Goal: Information Seeking & Learning: Compare options

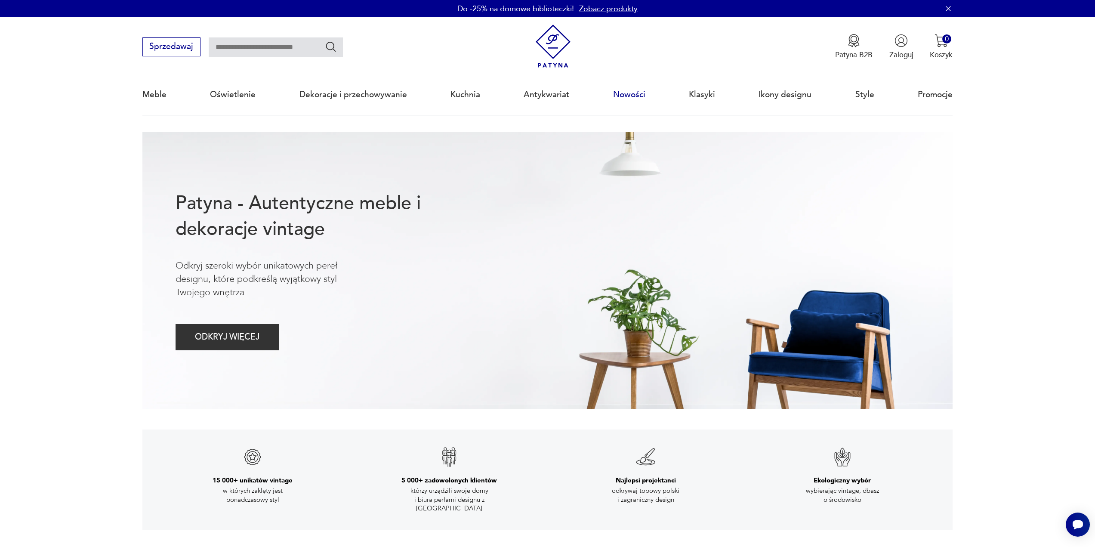
click at [637, 96] on link "Nowości" at bounding box center [629, 95] width 32 height 40
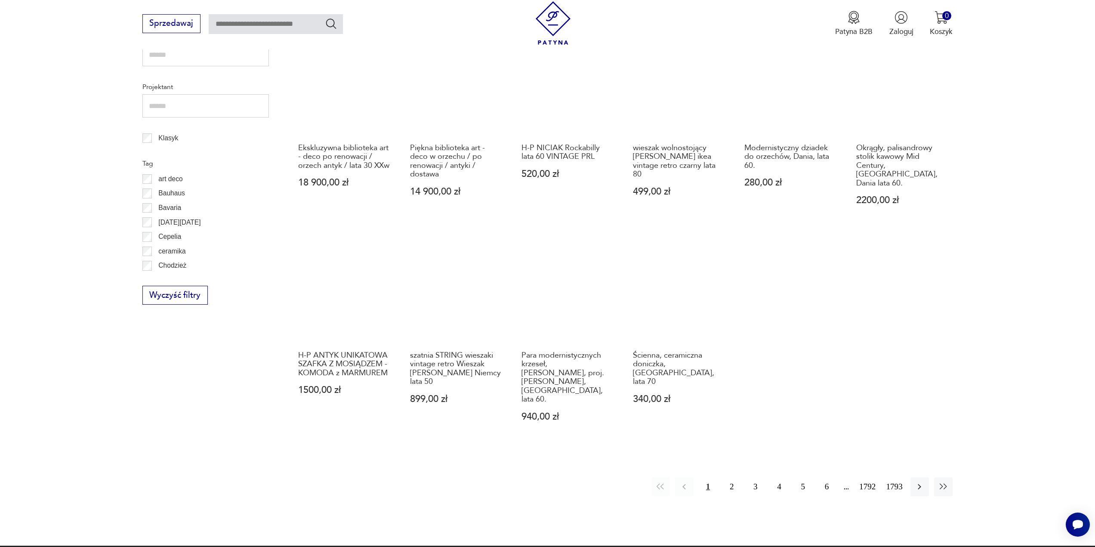
scroll to position [446, 0]
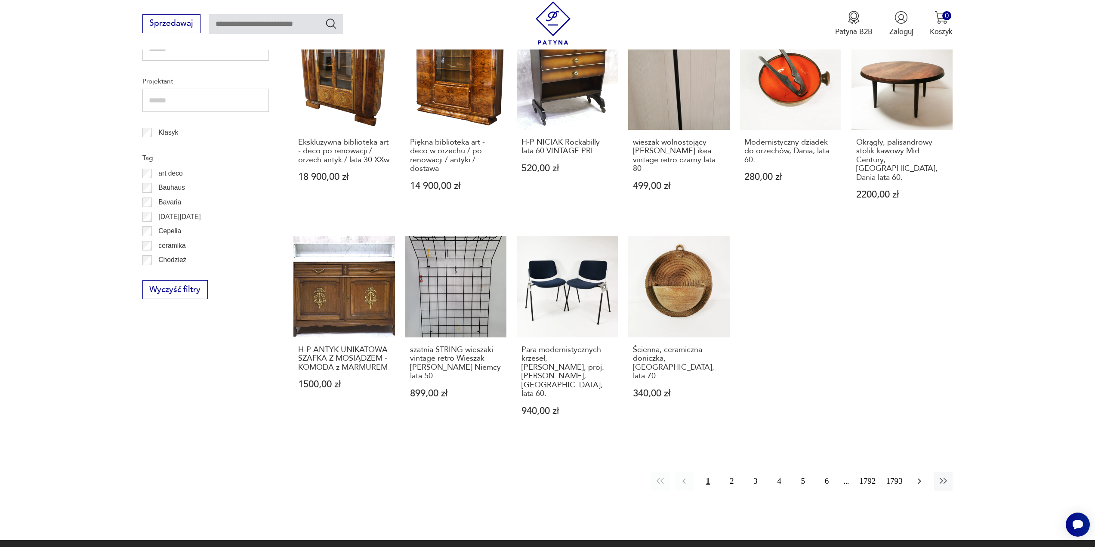
click at [920, 476] on icon "button" at bounding box center [919, 481] width 10 height 10
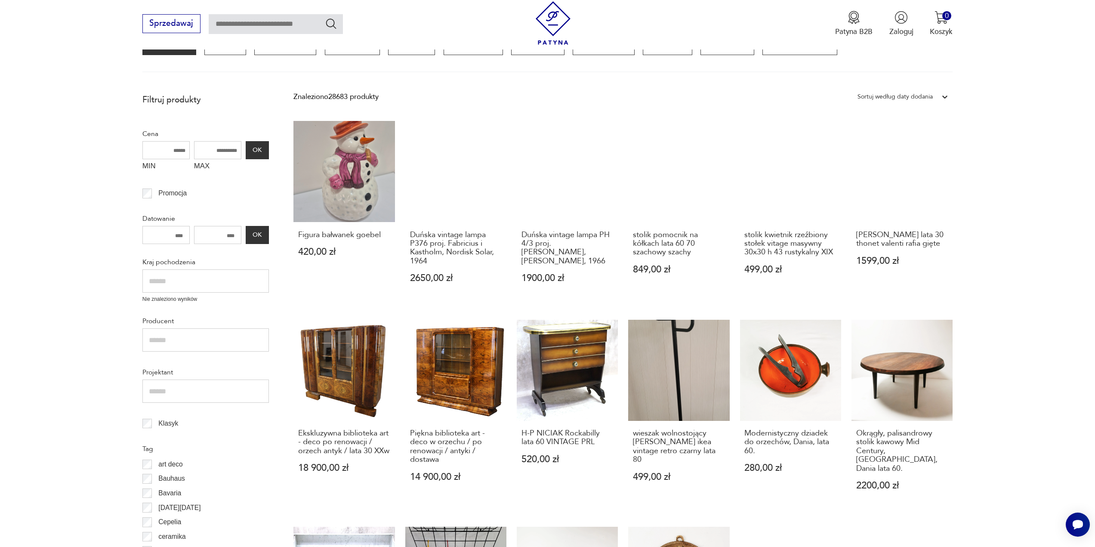
scroll to position [115, 0]
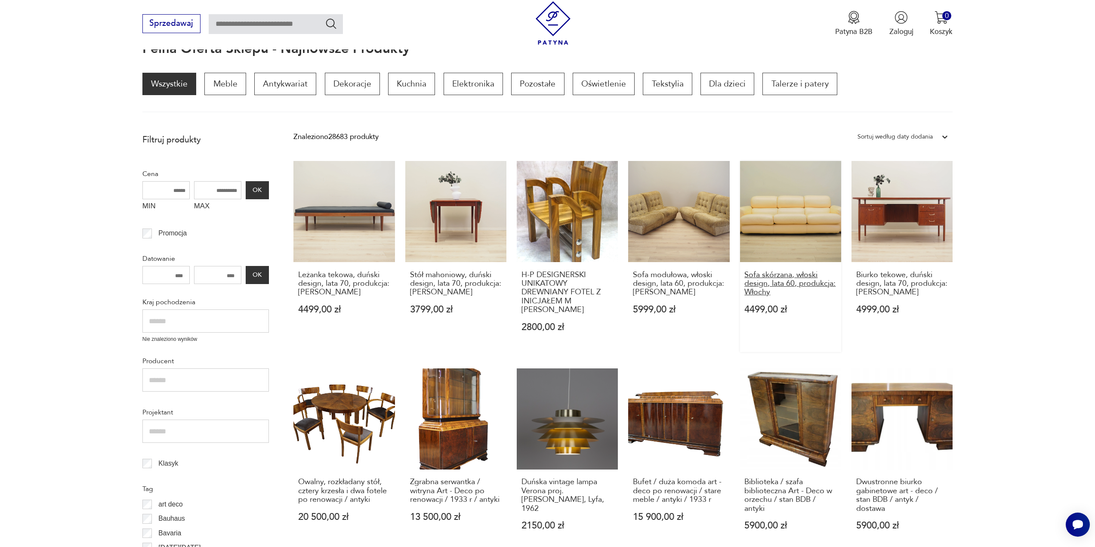
click at [784, 283] on h3 "Sofa skórzana, włoski design, lata 60, produkcja: Włochy" at bounding box center [790, 284] width 92 height 26
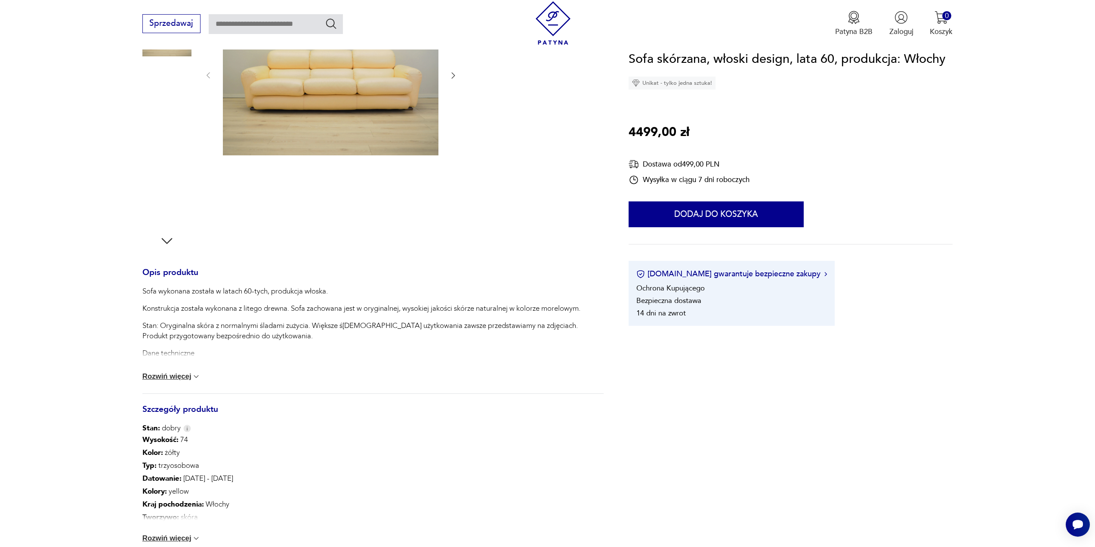
scroll to position [172, 0]
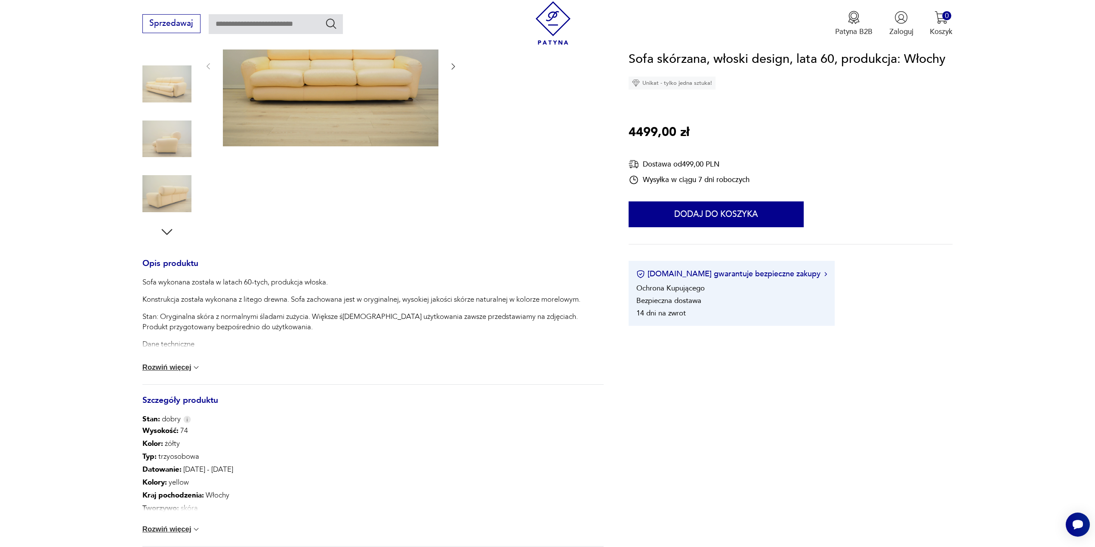
click at [179, 370] on button "Rozwiń więcej" at bounding box center [171, 367] width 59 height 9
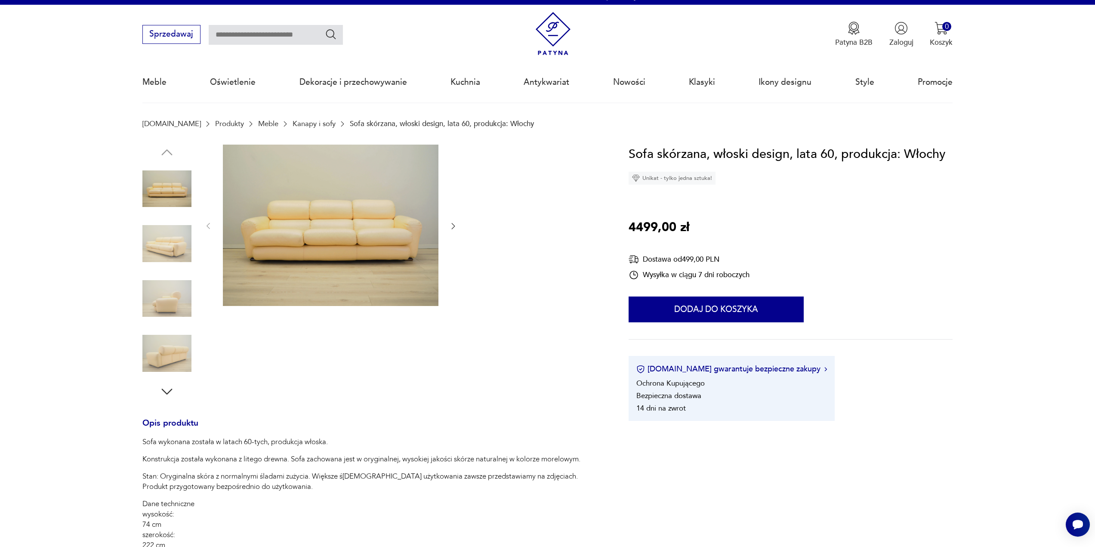
scroll to position [0, 0]
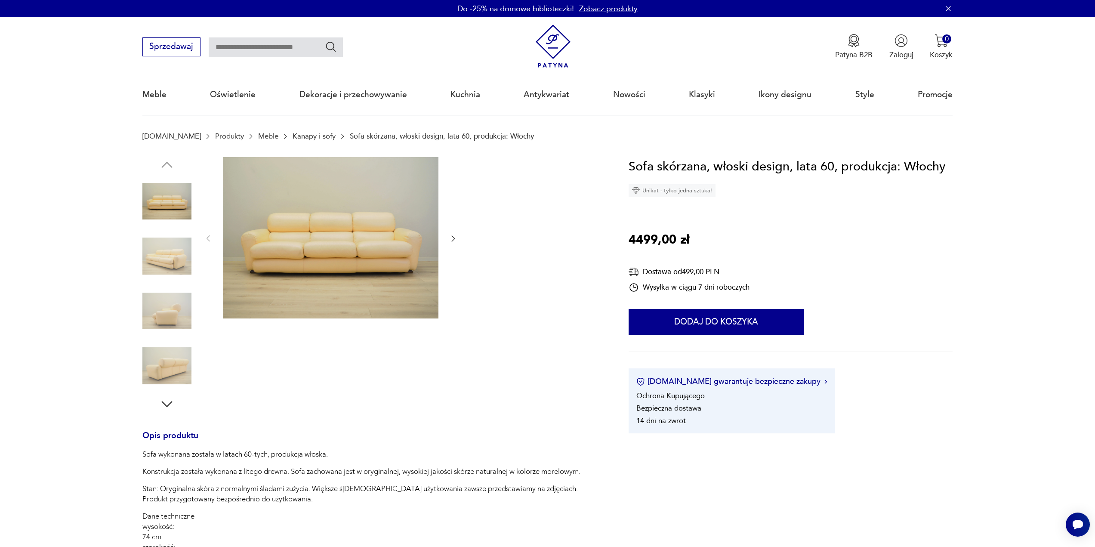
click at [369, 242] on img at bounding box center [331, 238] width 216 height 162
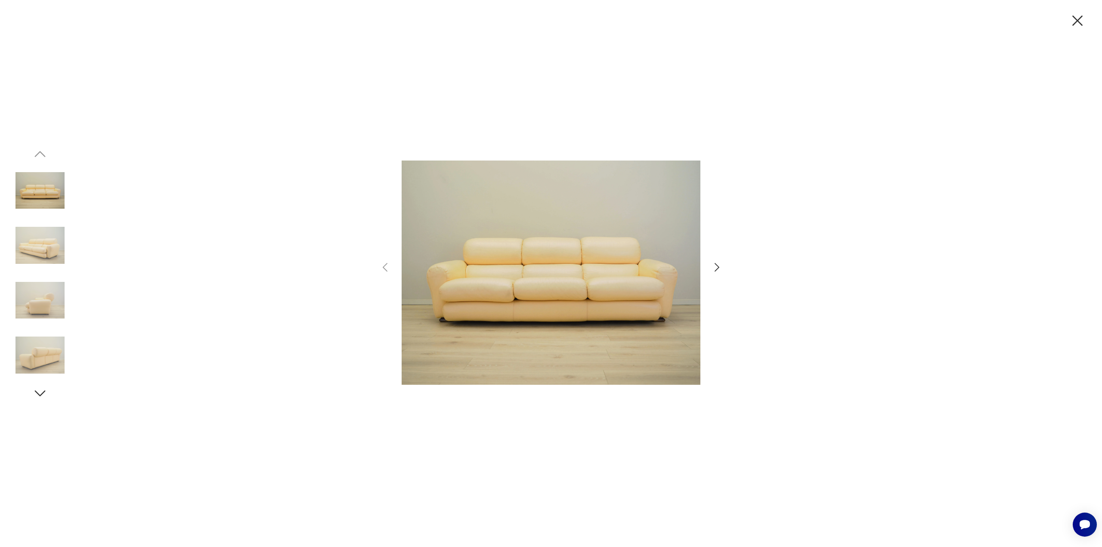
click at [715, 266] on icon "button" at bounding box center [716, 267] width 12 height 12
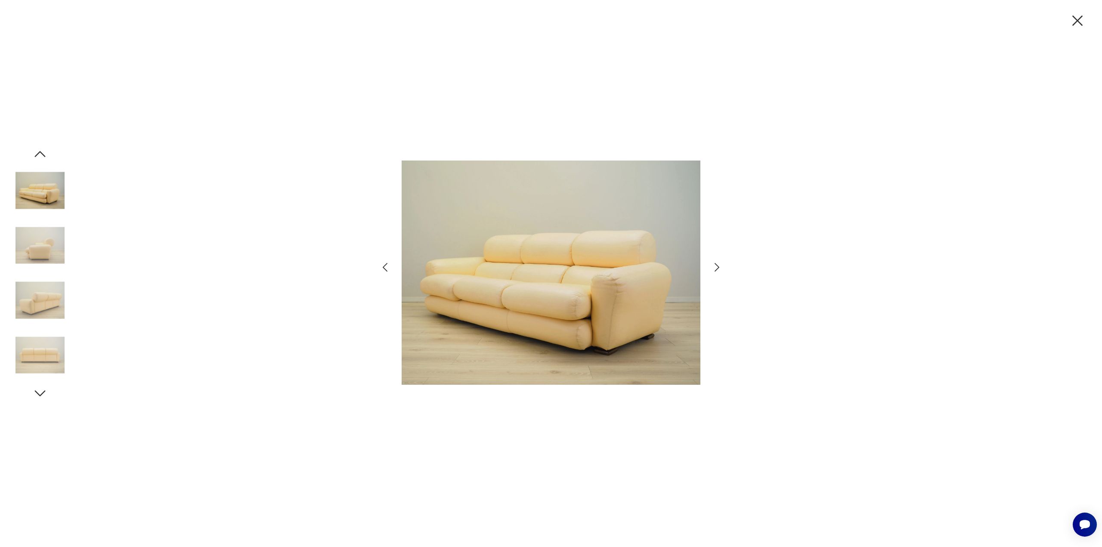
click at [715, 266] on icon "button" at bounding box center [716, 267] width 12 height 12
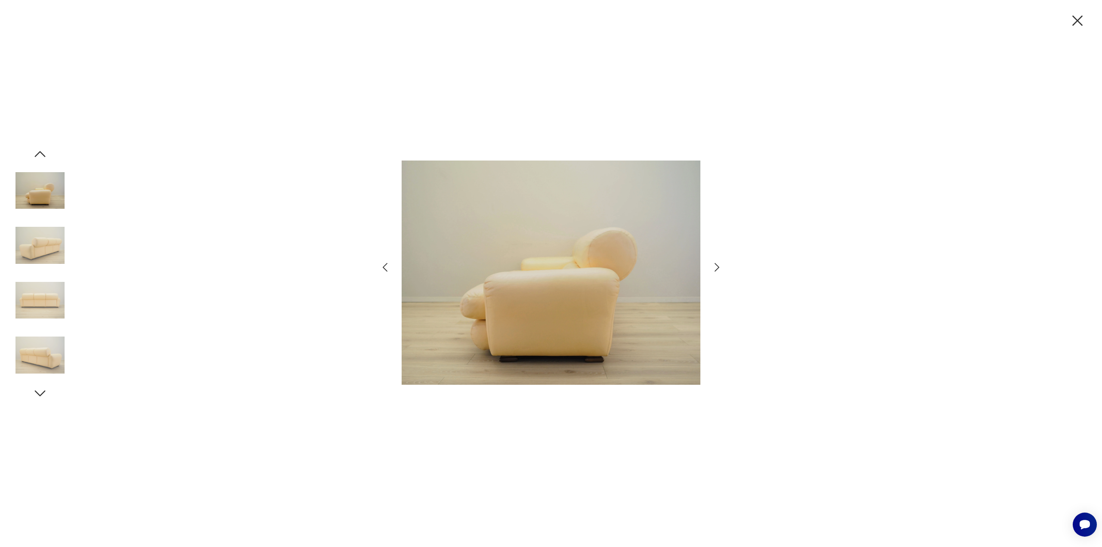
click at [715, 266] on icon "button" at bounding box center [716, 267] width 12 height 12
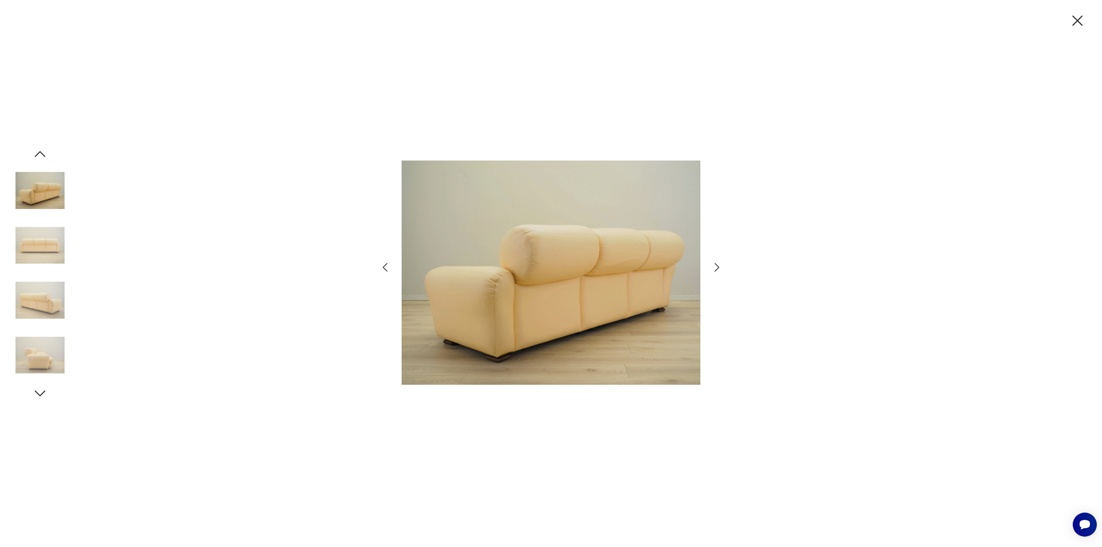
click at [715, 266] on icon "button" at bounding box center [716, 267] width 12 height 12
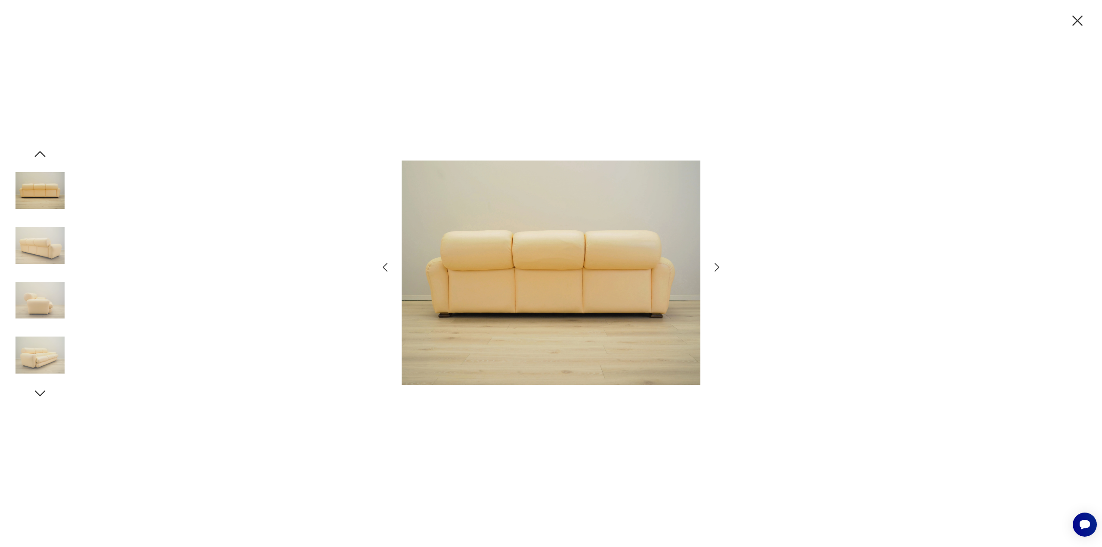
click at [715, 266] on icon "button" at bounding box center [716, 267] width 12 height 12
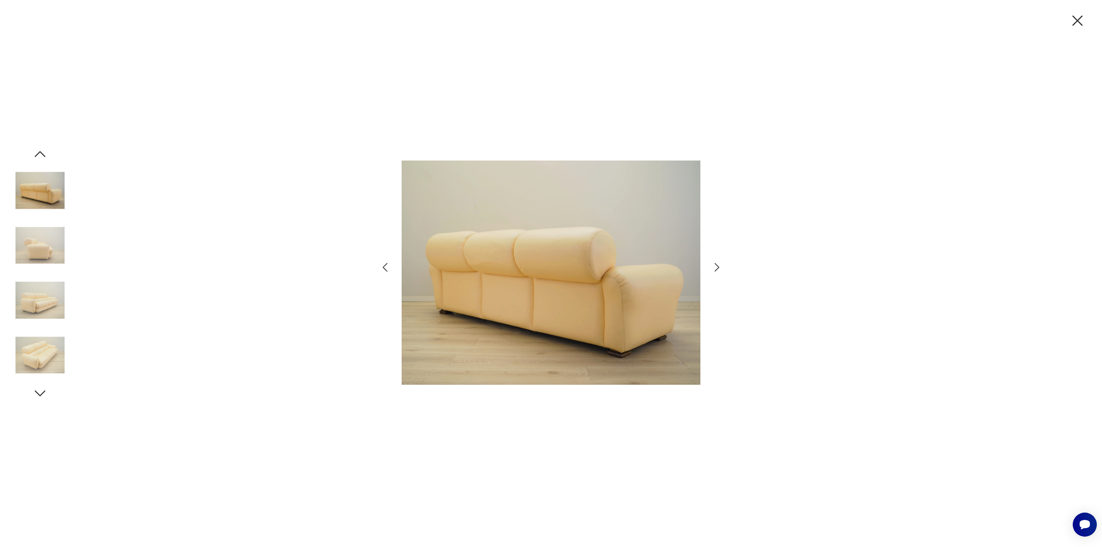
click at [715, 266] on icon "button" at bounding box center [716, 267] width 12 height 12
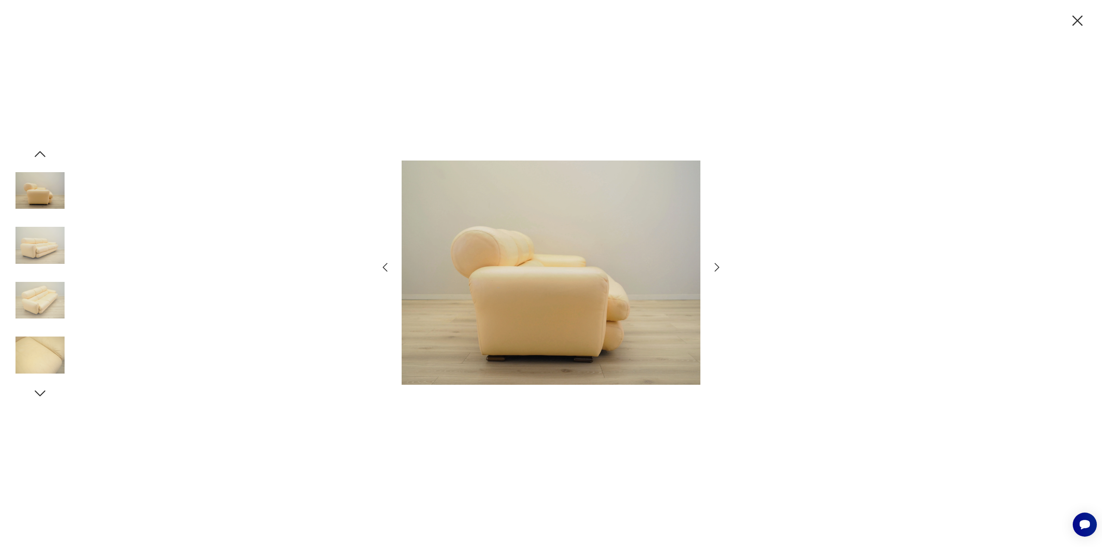
click at [715, 266] on icon "button" at bounding box center [716, 267] width 12 height 12
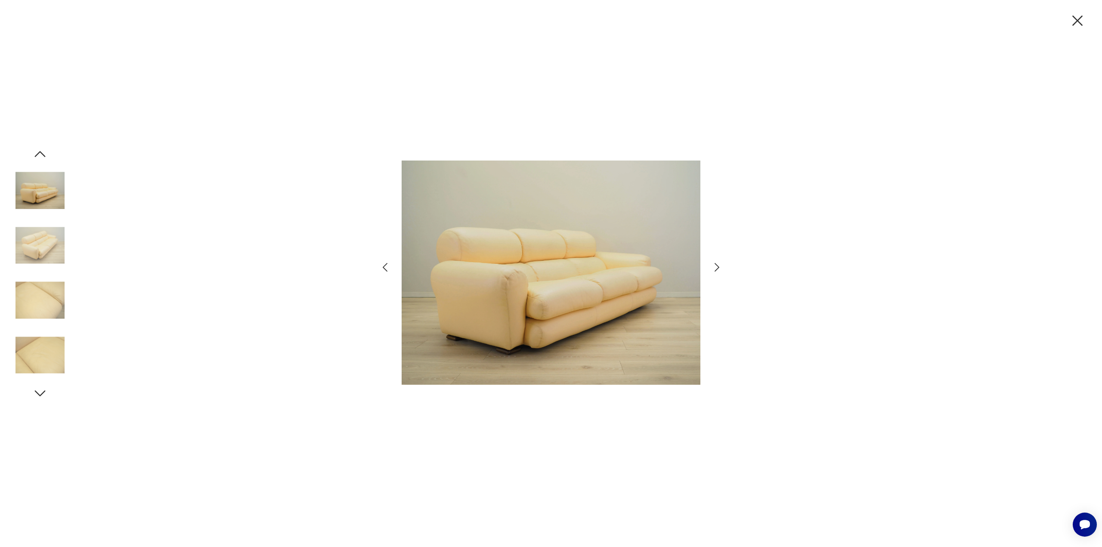
click at [715, 266] on icon "button" at bounding box center [716, 267] width 12 height 12
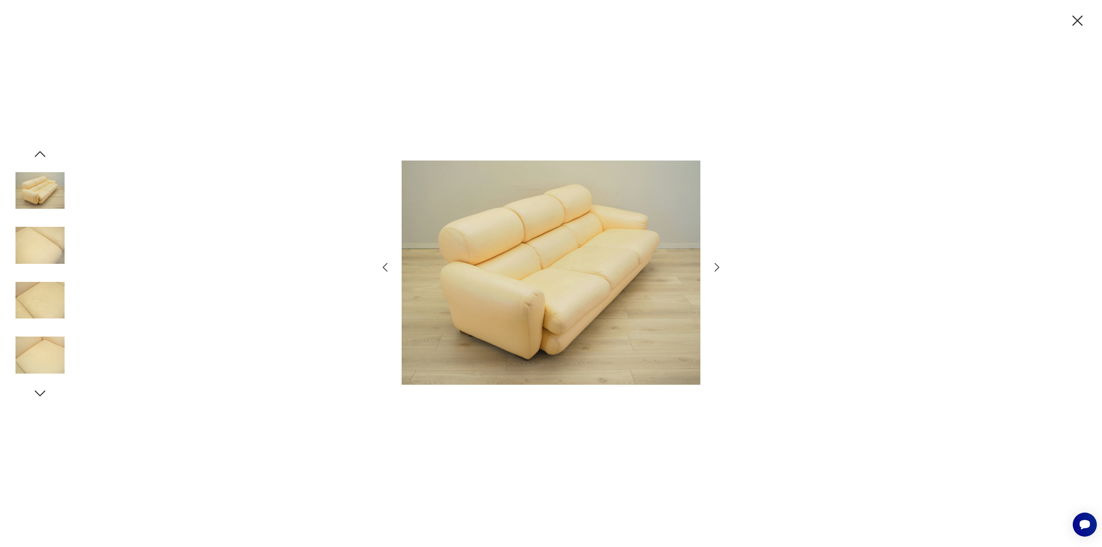
click at [1082, 19] on icon "button" at bounding box center [1077, 21] width 18 height 18
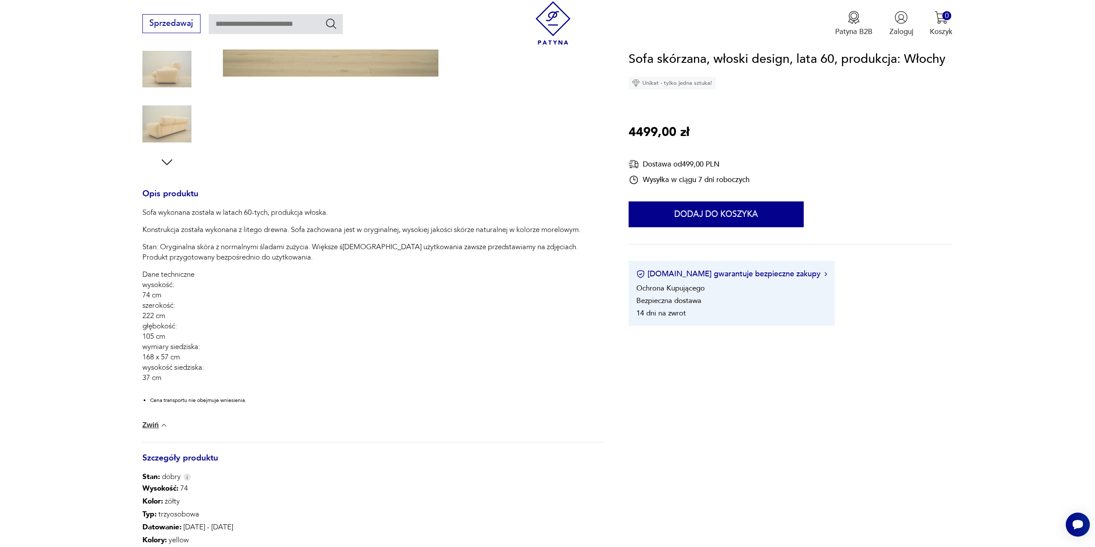
scroll to position [301, 0]
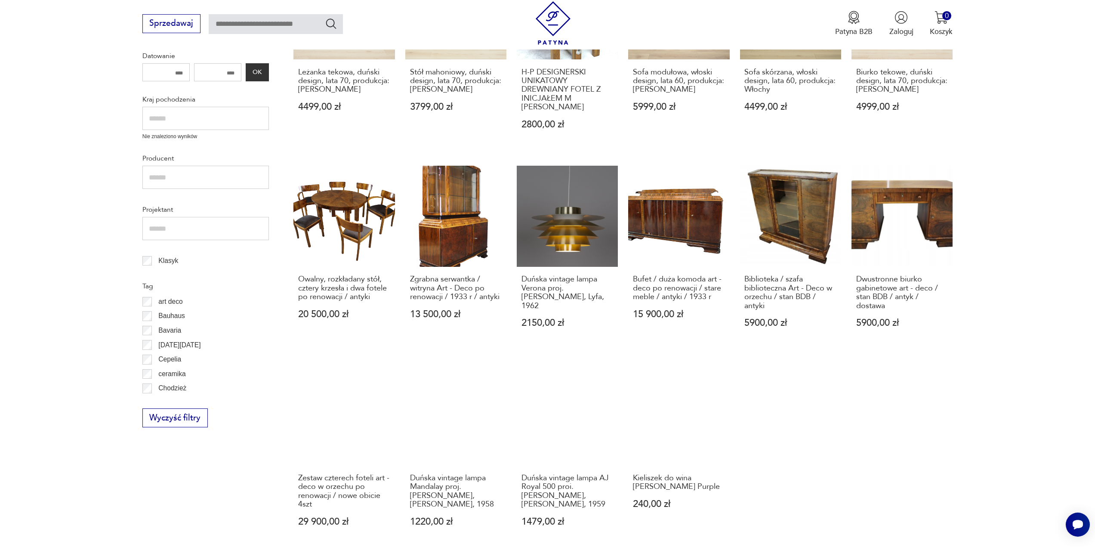
scroll to position [330, 0]
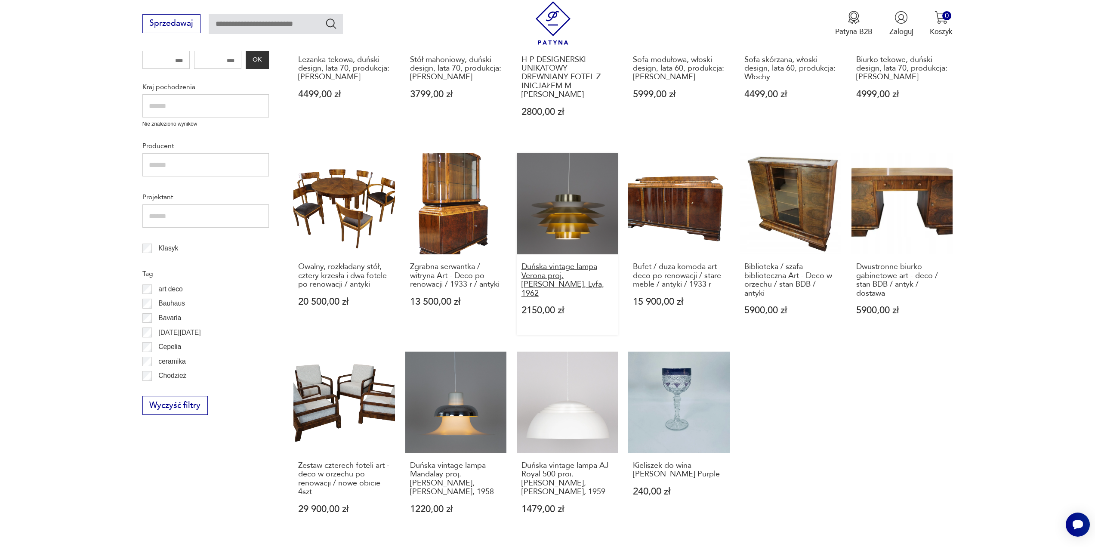
click at [559, 272] on h3 "Duńska vintage lampa Verona proj. [PERSON_NAME], Lyfa, 1962" at bounding box center [568, 279] width 92 height 35
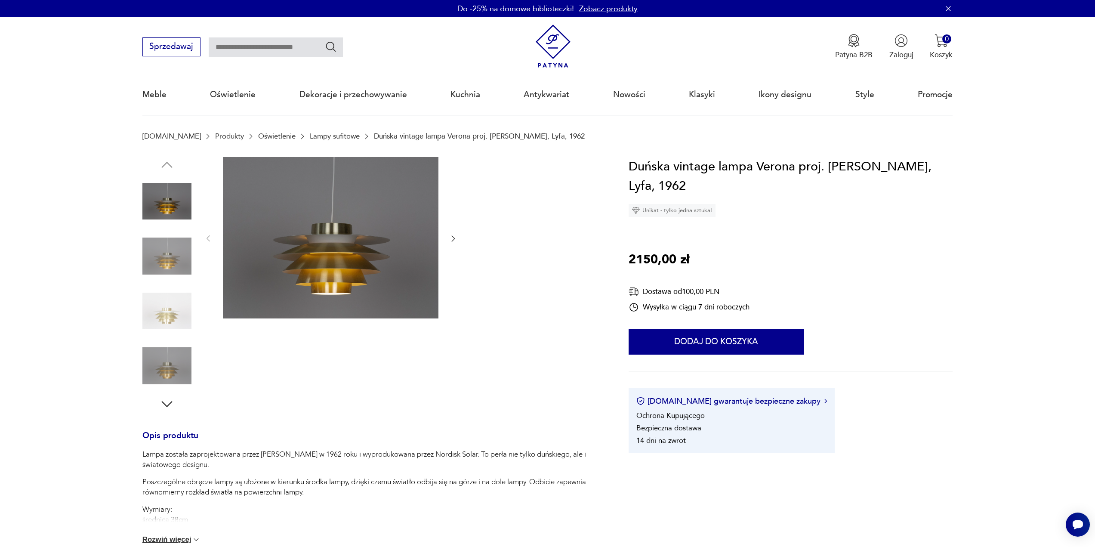
click at [454, 238] on icon "button" at bounding box center [453, 238] width 9 height 9
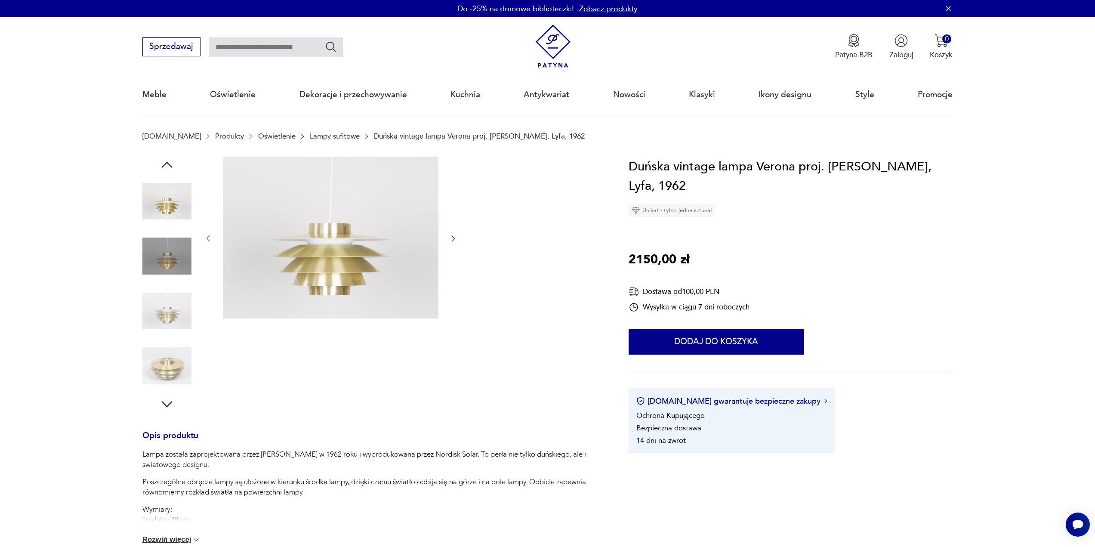
click at [454, 238] on icon "button" at bounding box center [453, 238] width 9 height 9
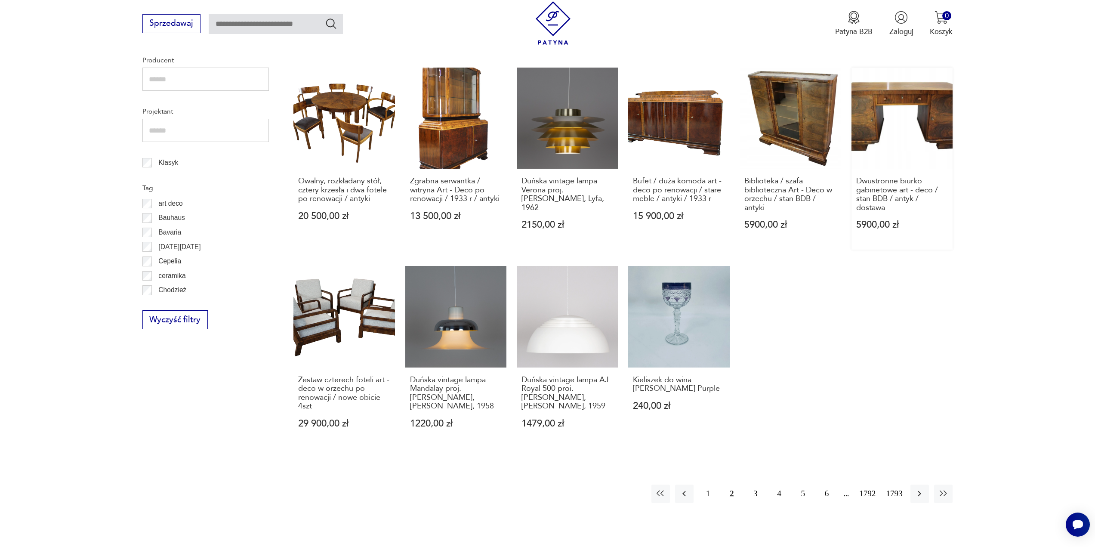
scroll to position [417, 0]
click at [920, 494] on icon "button" at bounding box center [919, 494] width 3 height 6
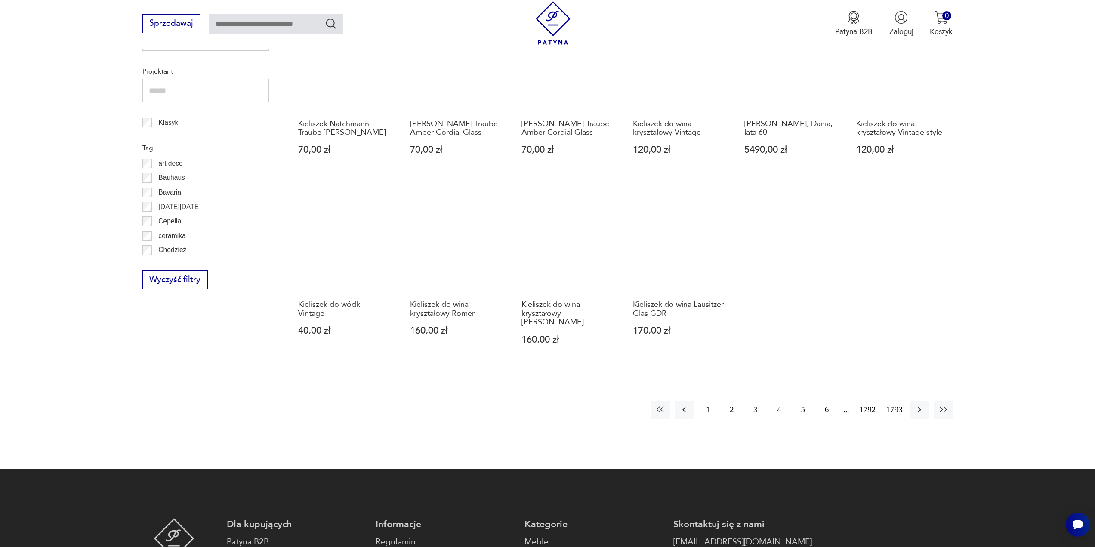
scroll to position [460, 0]
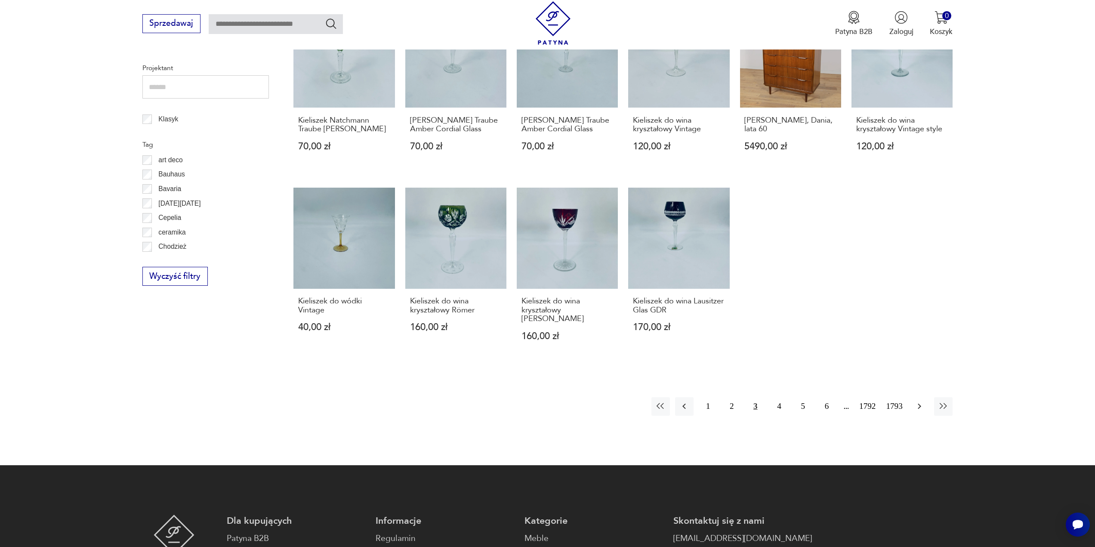
click at [920, 409] on icon "button" at bounding box center [919, 407] width 3 height 6
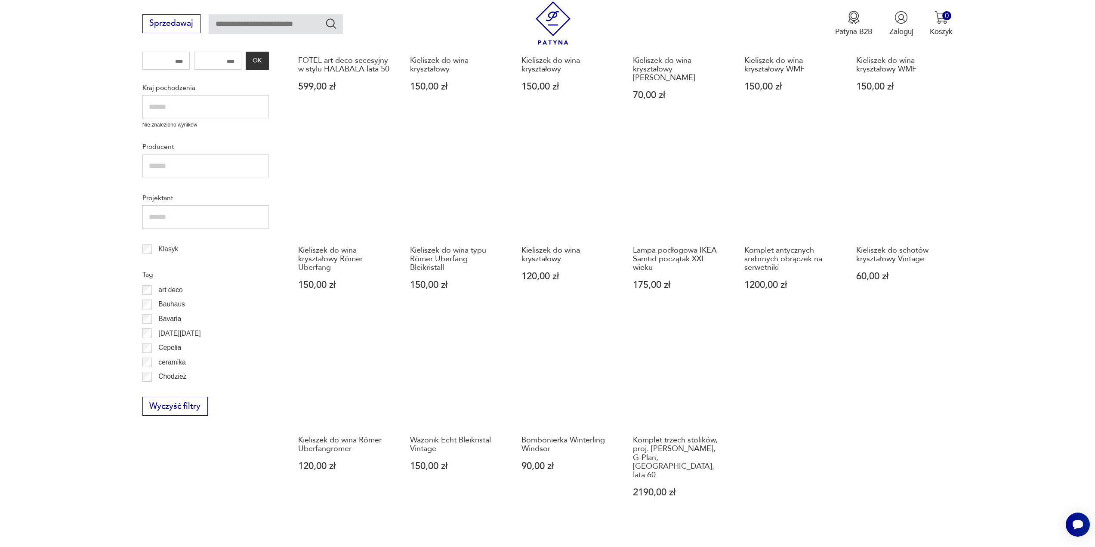
scroll to position [330, 0]
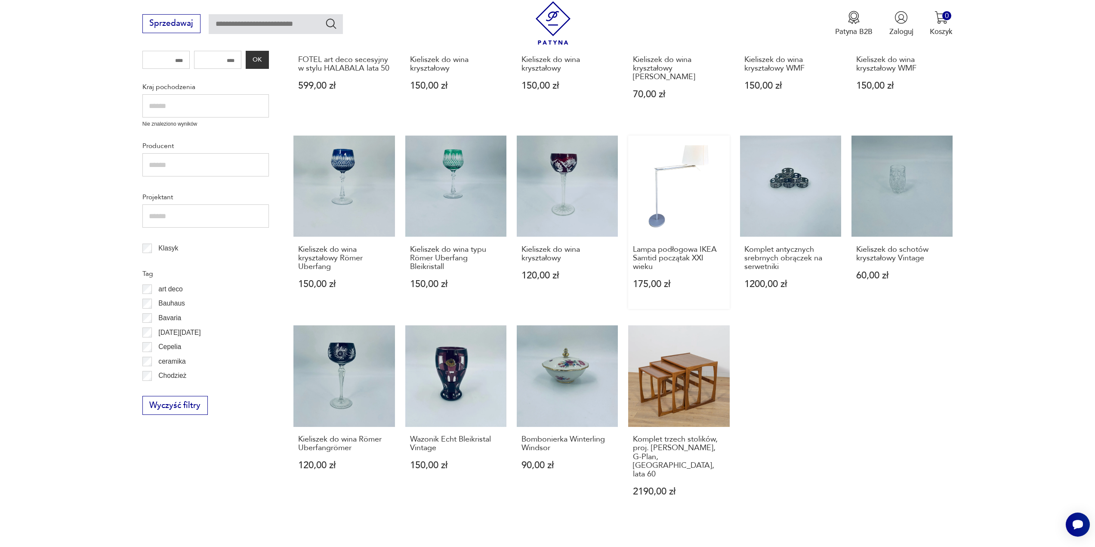
click at [681, 173] on link "Lampa podłogowa IKEA Samtid początak XXI wieku 175,00 zł" at bounding box center [678, 222] width 101 height 173
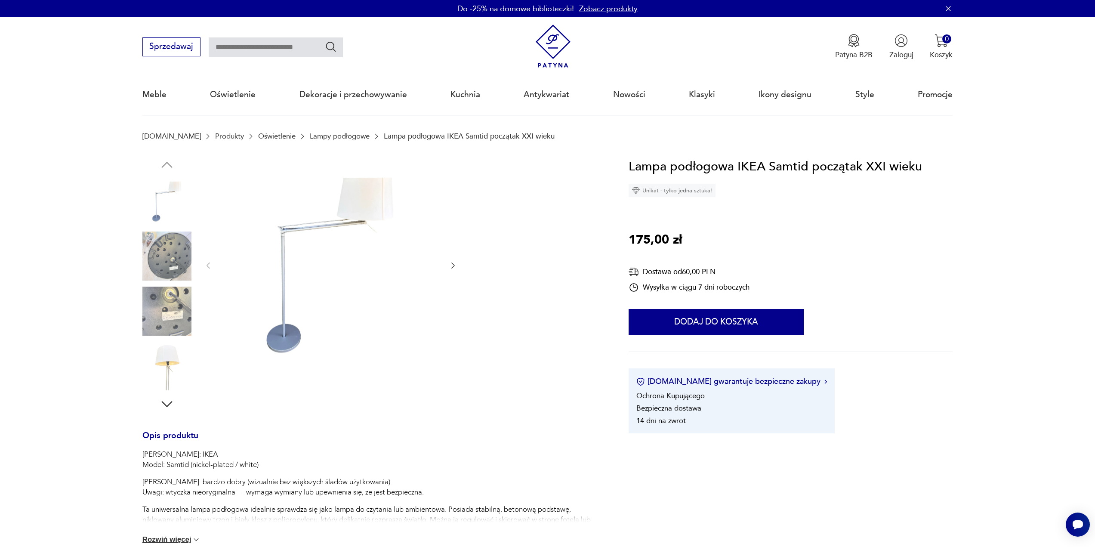
click at [454, 266] on icon "button" at bounding box center [453, 265] width 3 height 6
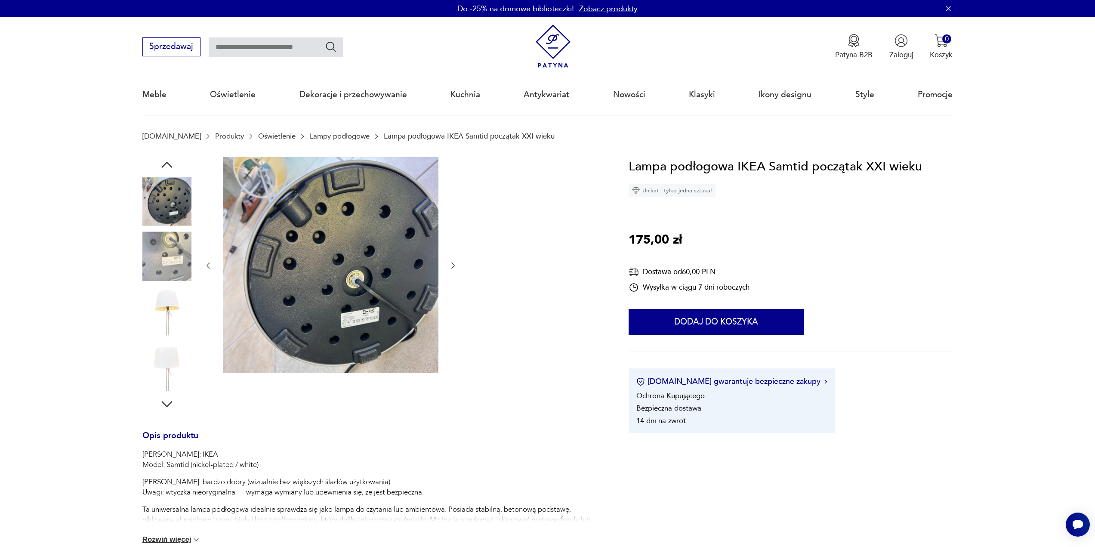
click at [454, 266] on icon "button" at bounding box center [453, 265] width 3 height 6
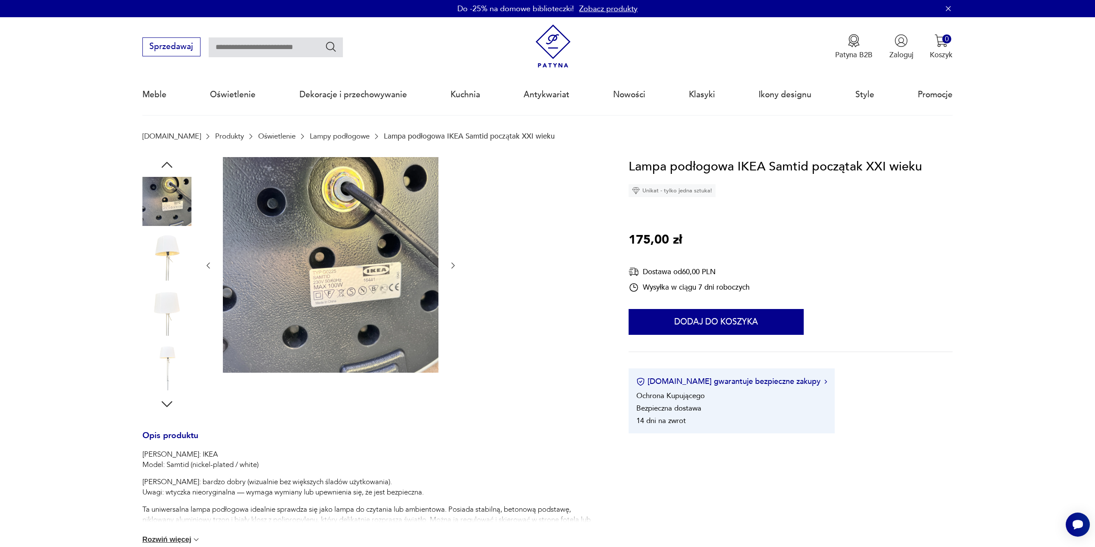
click at [454, 266] on icon "button" at bounding box center [453, 265] width 3 height 6
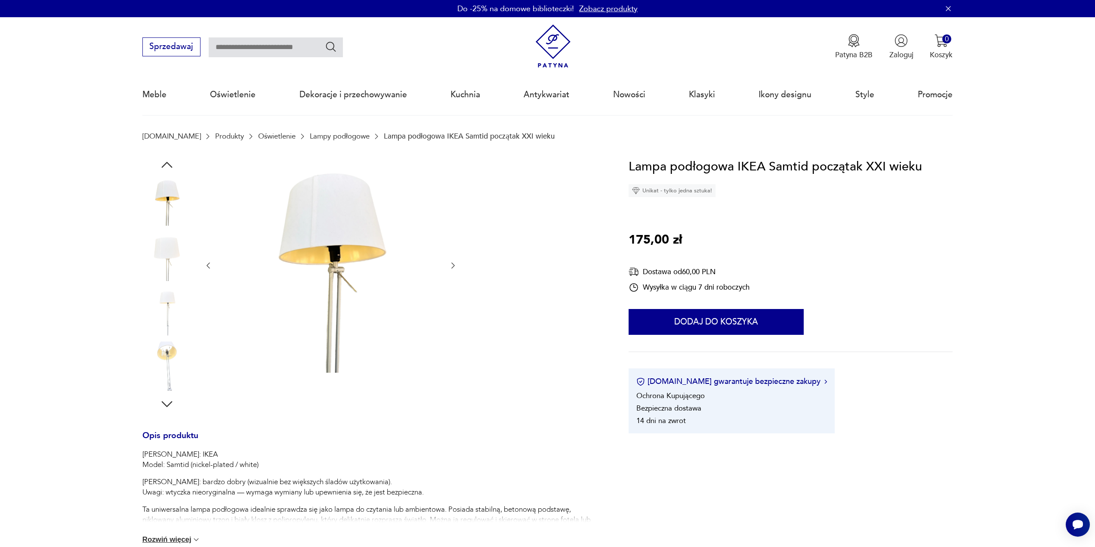
click at [454, 266] on icon "button" at bounding box center [453, 265] width 3 height 6
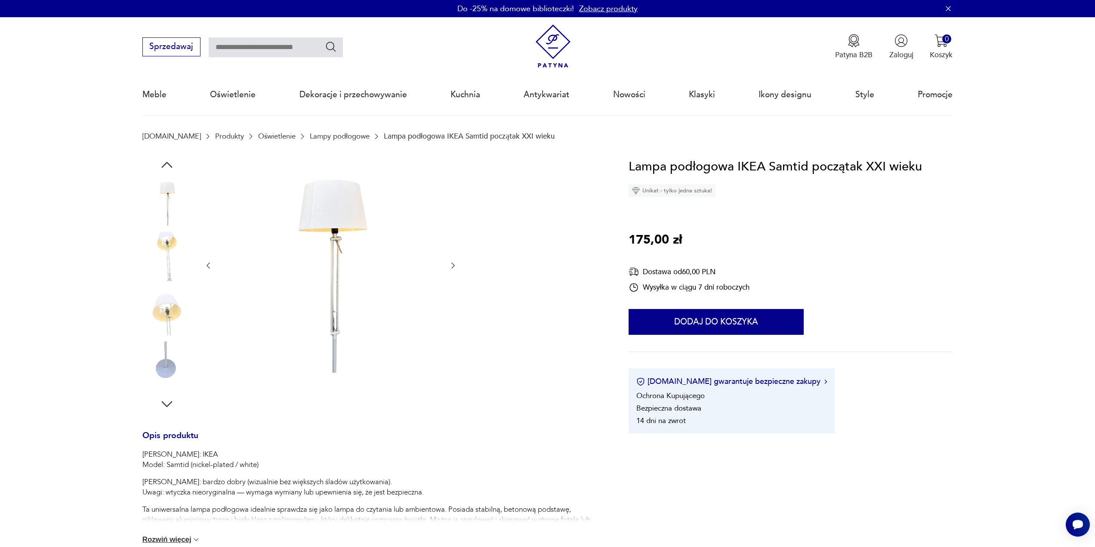
click at [454, 266] on icon "button" at bounding box center [453, 265] width 3 height 6
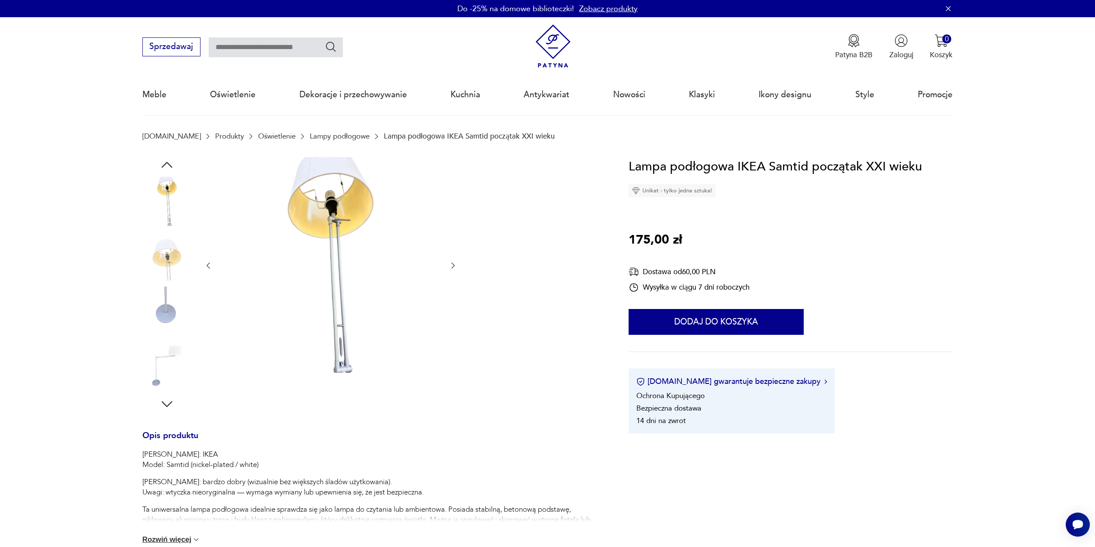
click at [454, 266] on icon "button" at bounding box center [453, 265] width 3 height 6
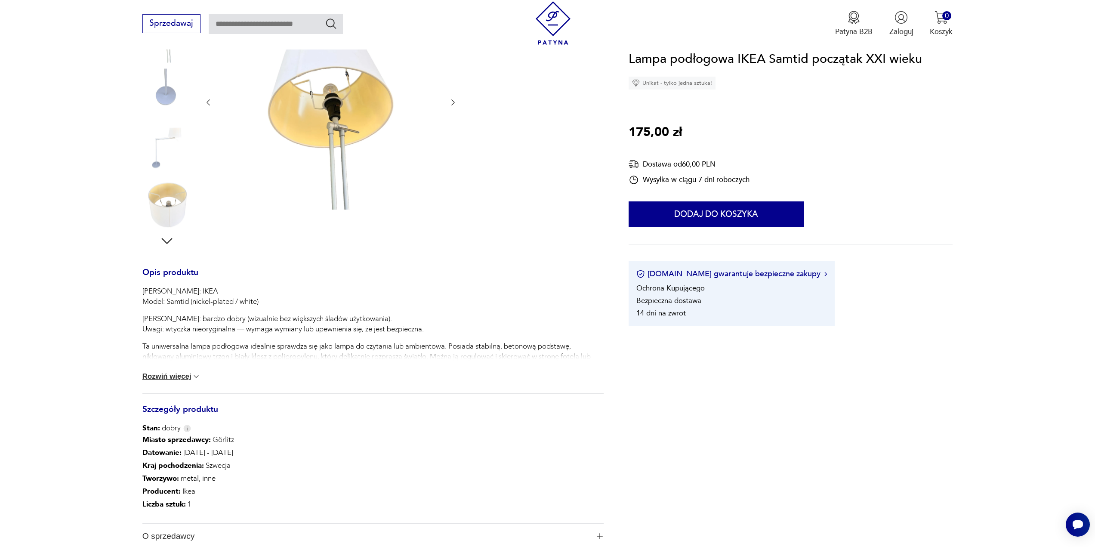
scroll to position [172, 0]
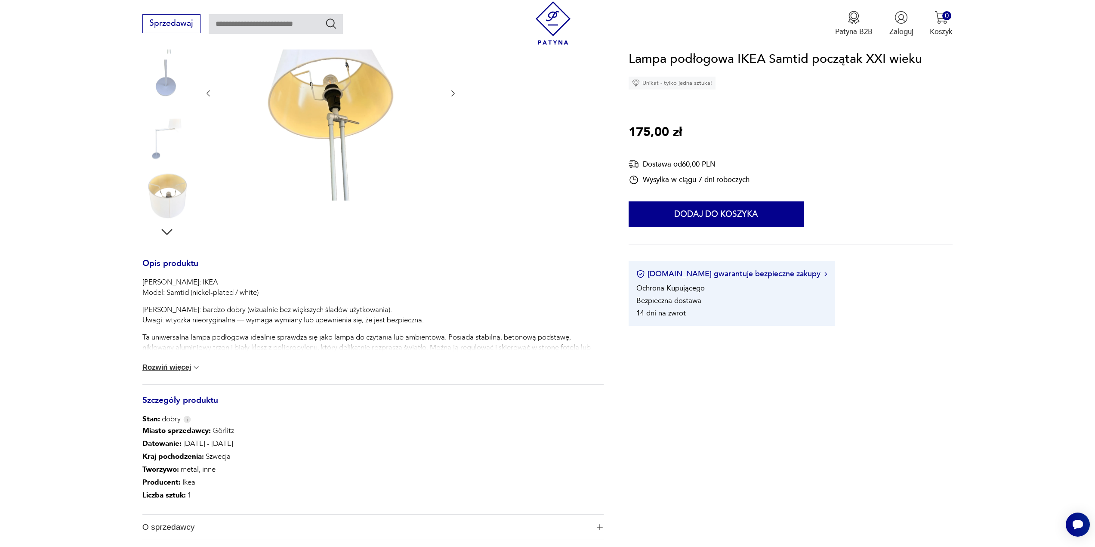
click at [179, 371] on button "Rozwiń więcej" at bounding box center [171, 367] width 59 height 9
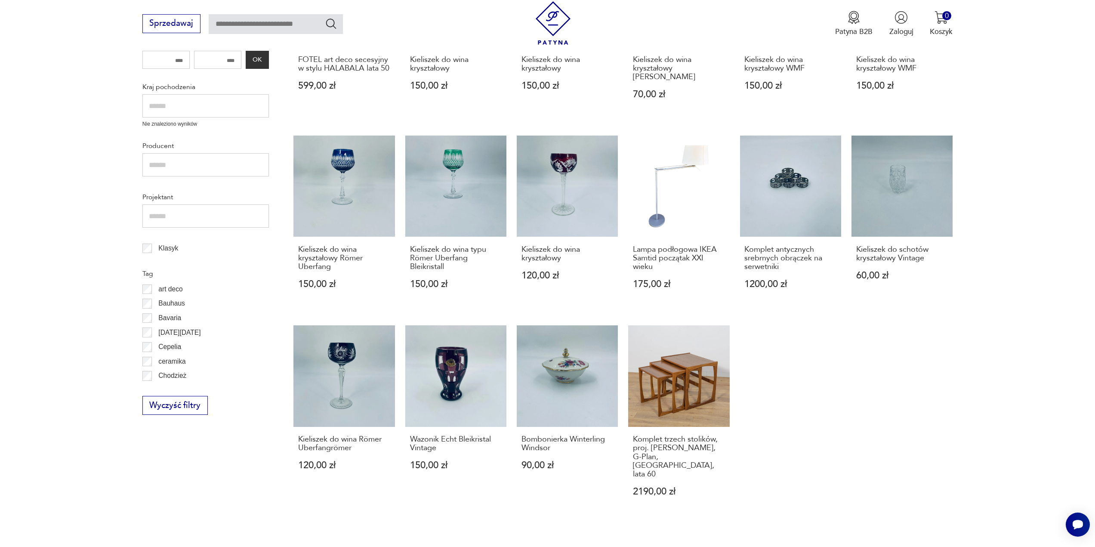
scroll to position [460, 0]
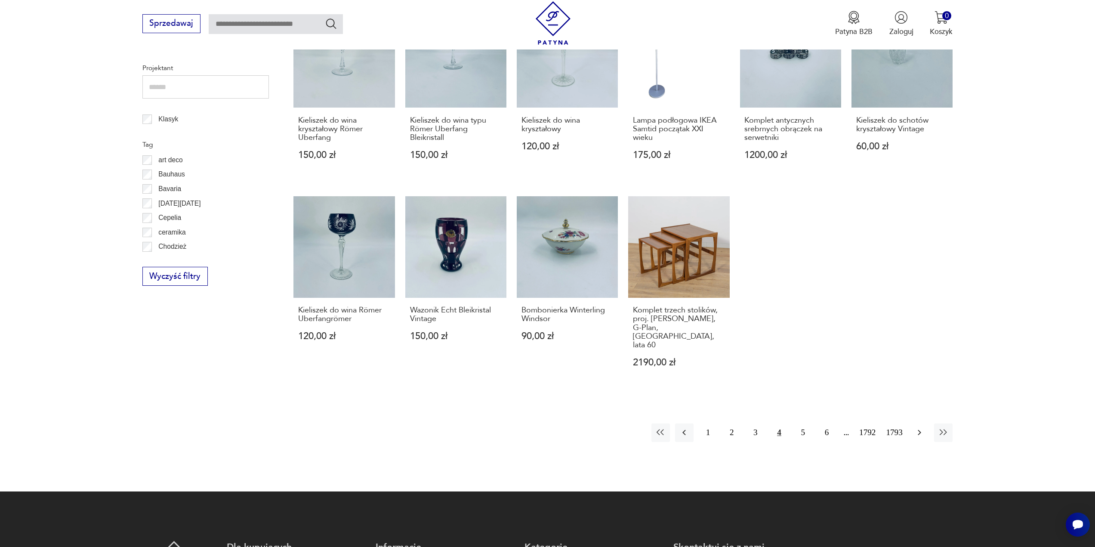
click at [919, 427] on icon "button" at bounding box center [919, 432] width 10 height 10
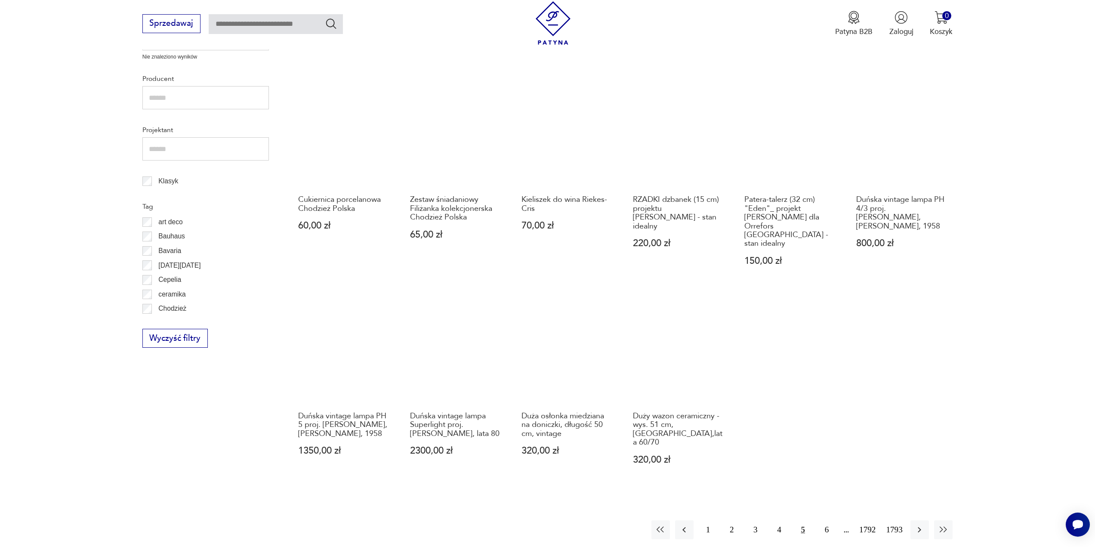
scroll to position [460, 0]
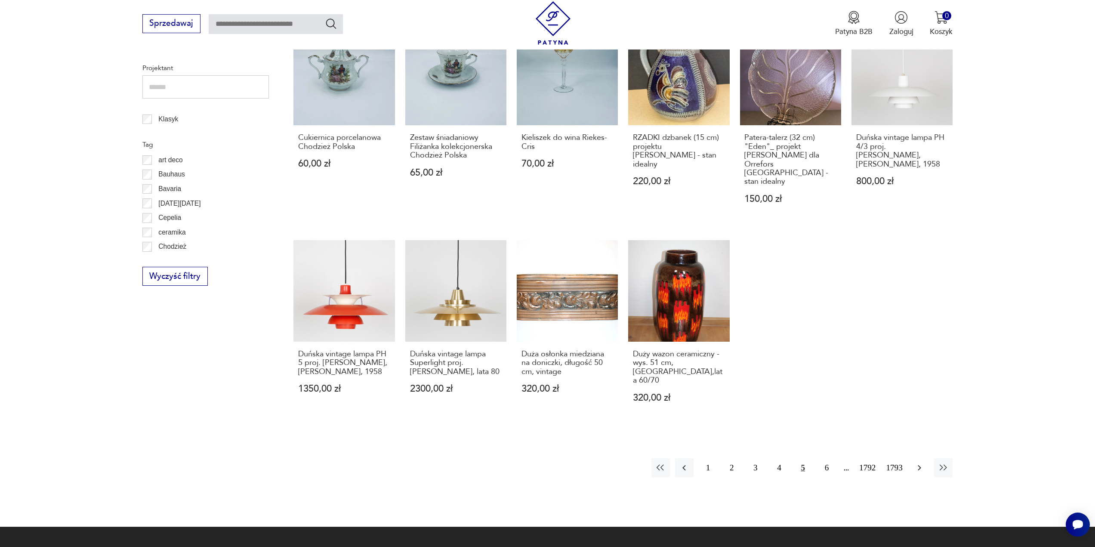
click at [920, 463] on icon "button" at bounding box center [919, 468] width 10 height 10
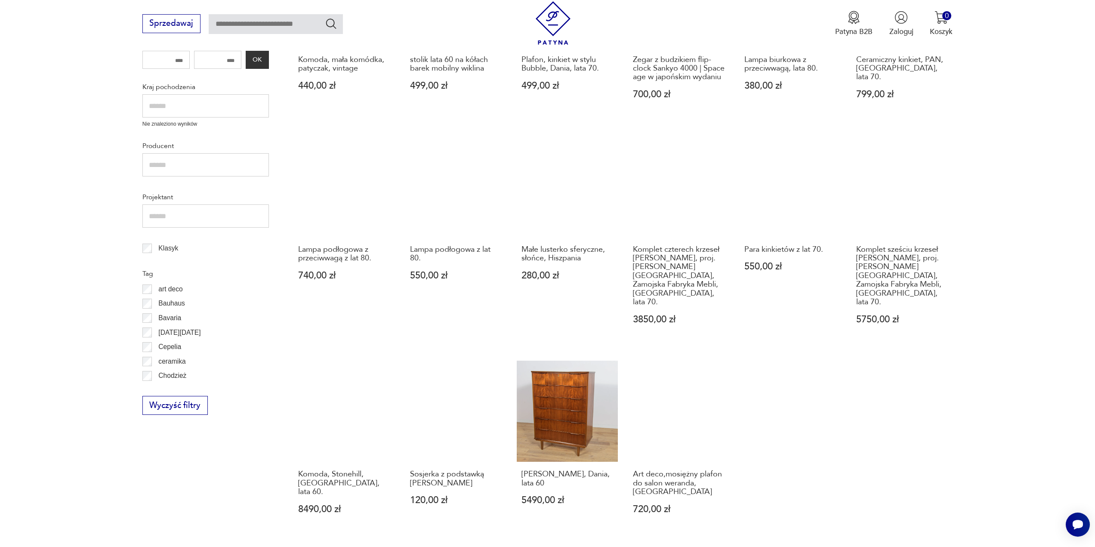
scroll to position [503, 0]
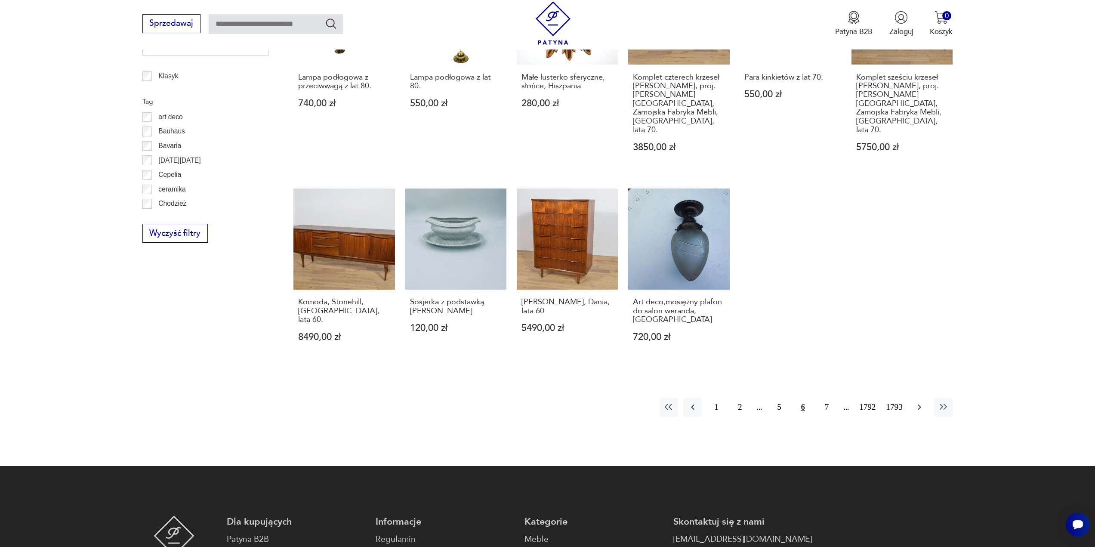
click at [919, 402] on icon "button" at bounding box center [919, 407] width 10 height 10
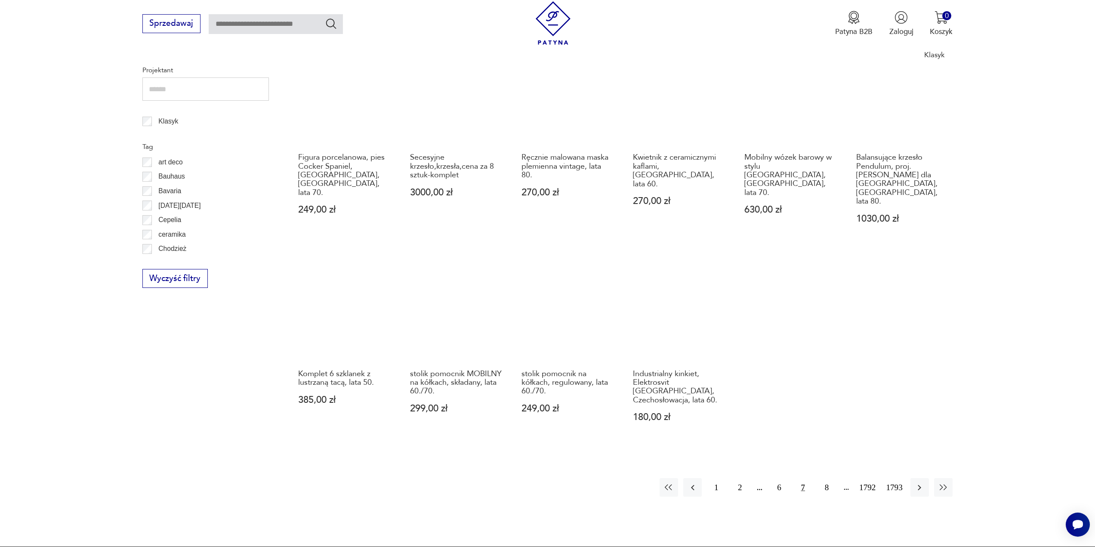
scroll to position [503, 0]
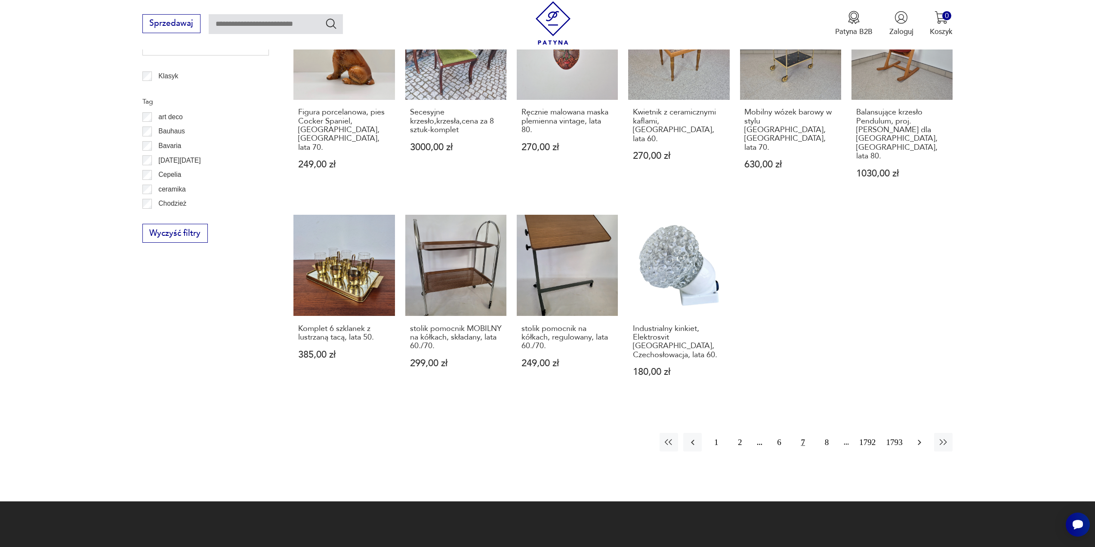
click at [918, 437] on icon "button" at bounding box center [919, 442] width 10 height 10
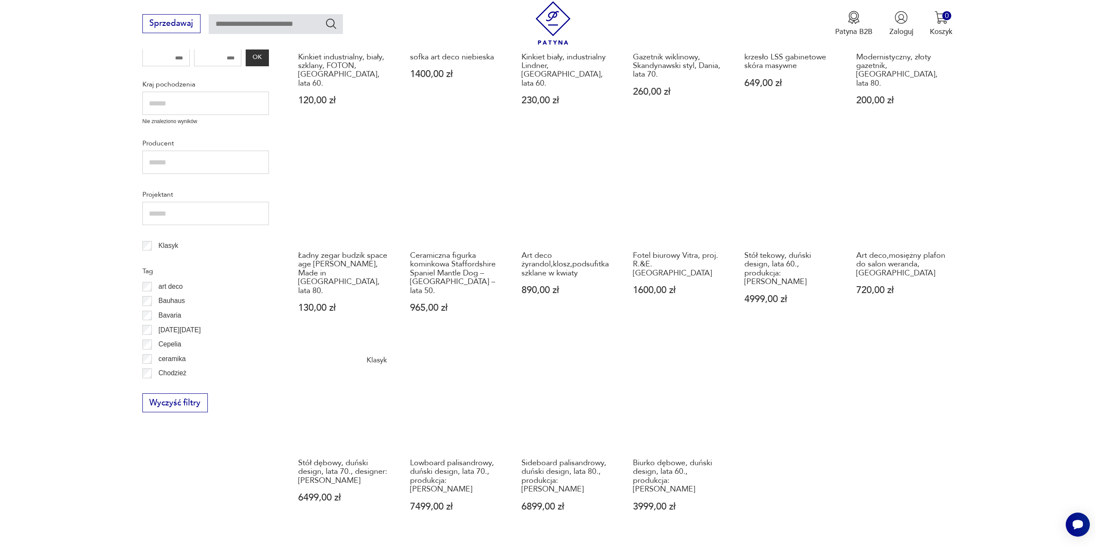
scroll to position [417, 0]
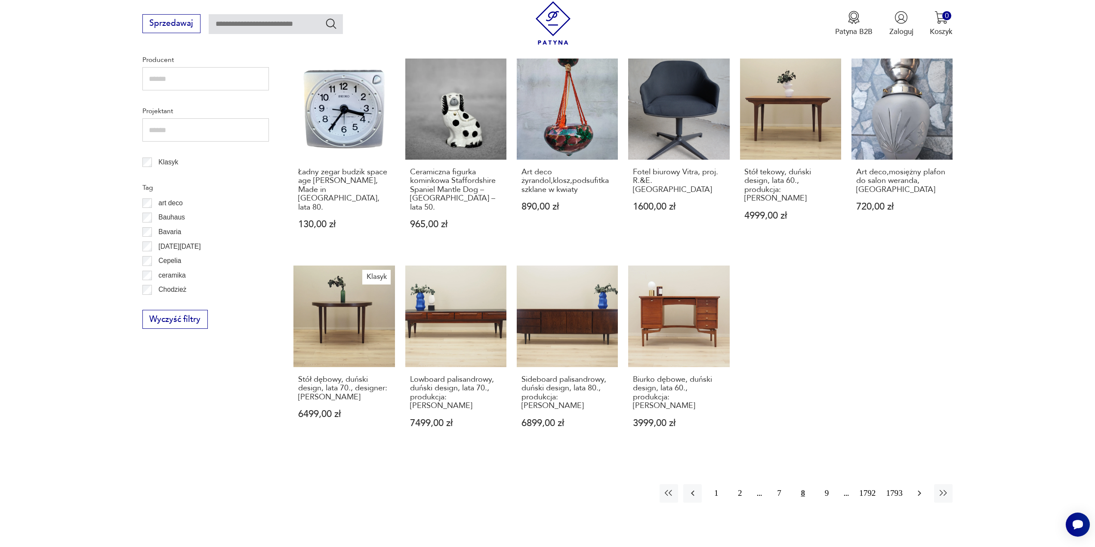
click at [922, 488] on icon "button" at bounding box center [919, 493] width 10 height 10
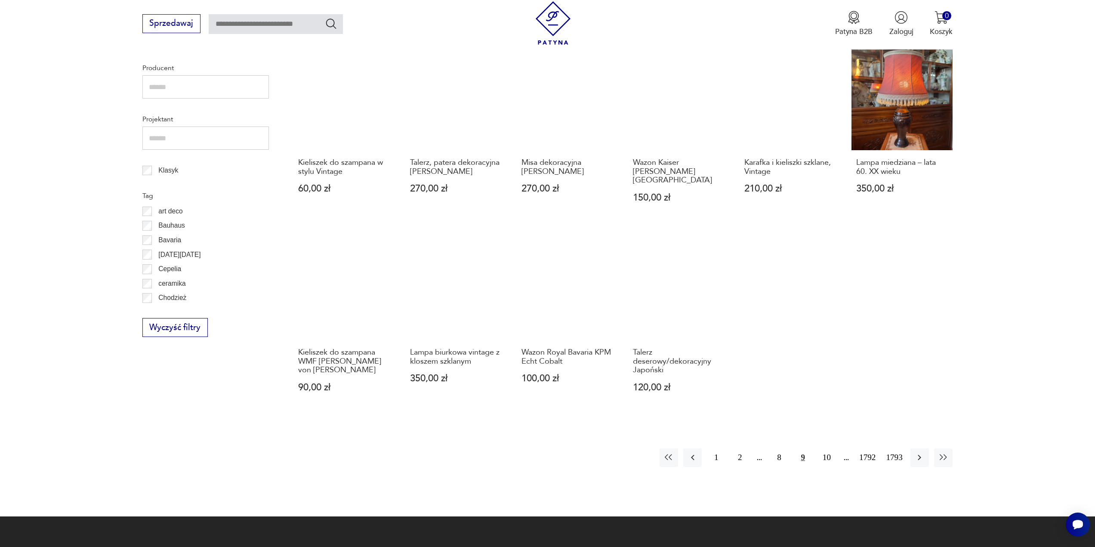
scroll to position [417, 0]
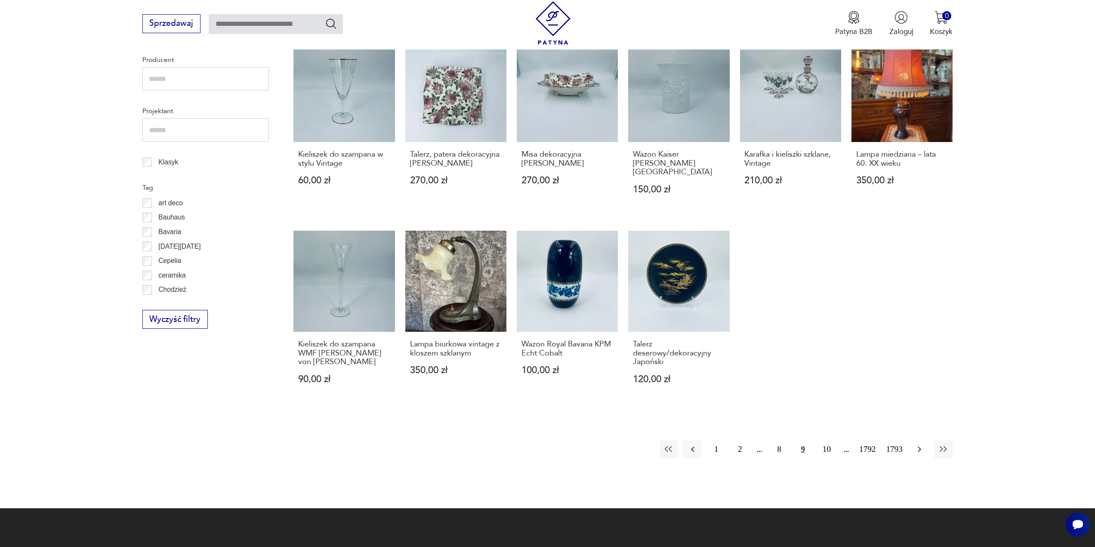
click at [920, 447] on icon "button" at bounding box center [919, 450] width 3 height 6
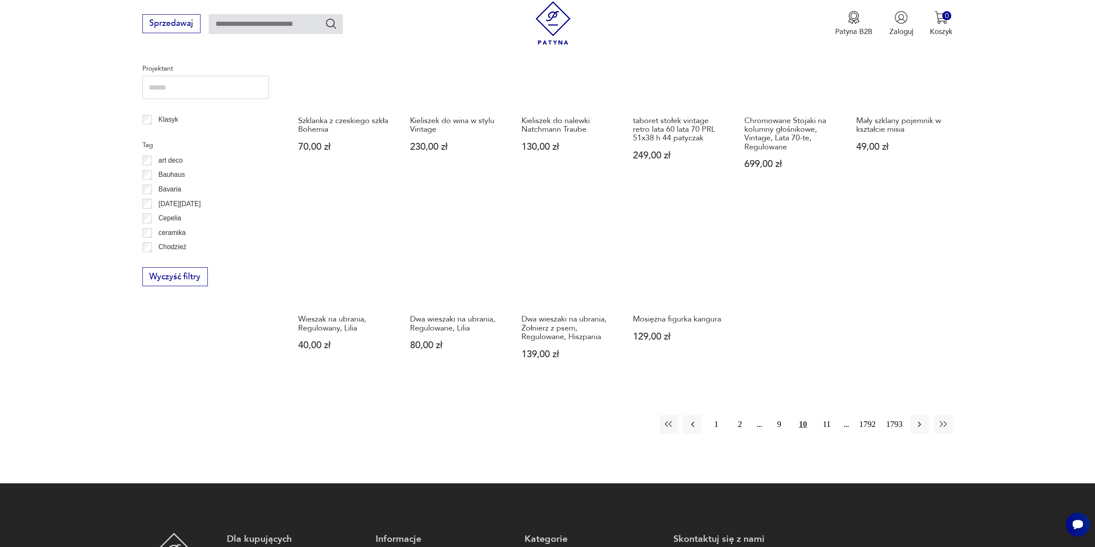
scroll to position [460, 0]
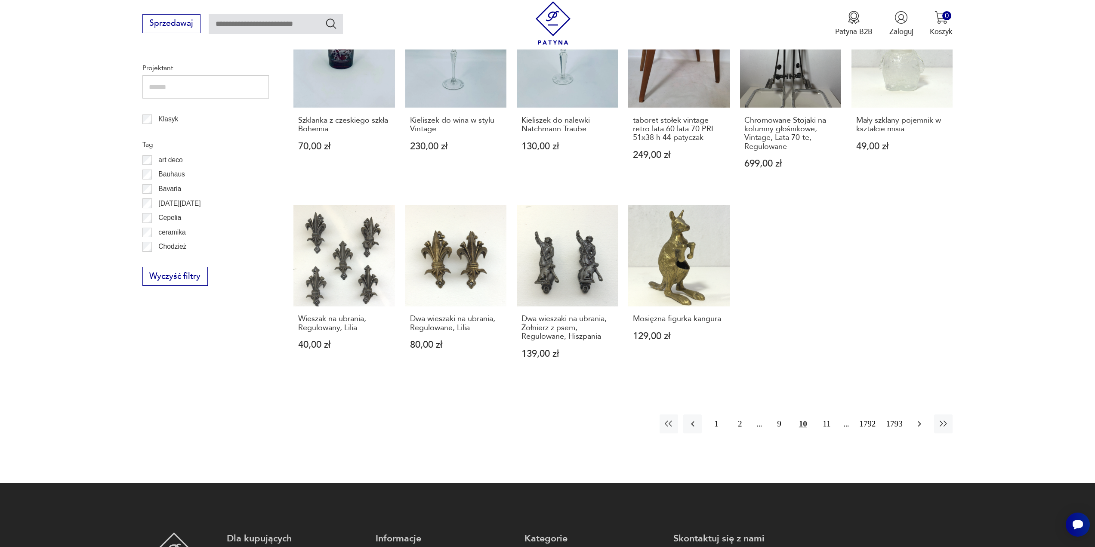
click at [920, 426] on icon "button" at bounding box center [919, 424] width 10 height 10
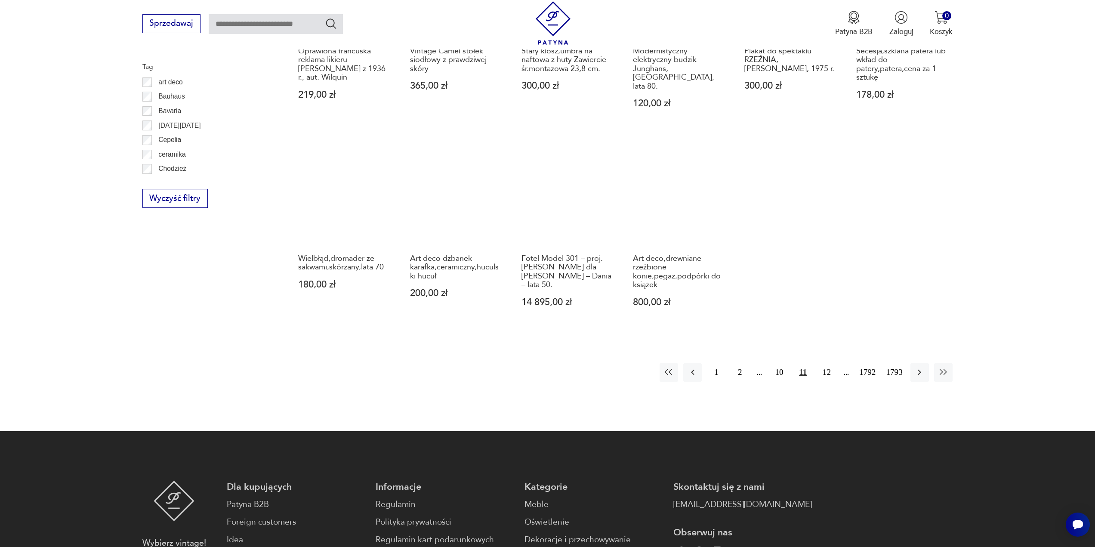
scroll to position [546, 0]
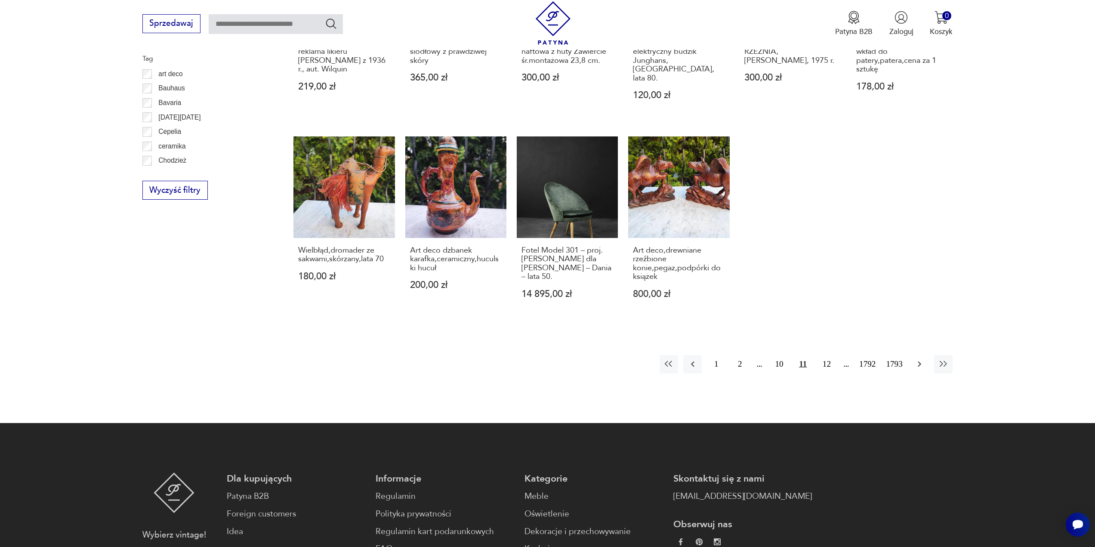
click at [918, 359] on icon "button" at bounding box center [919, 364] width 10 height 10
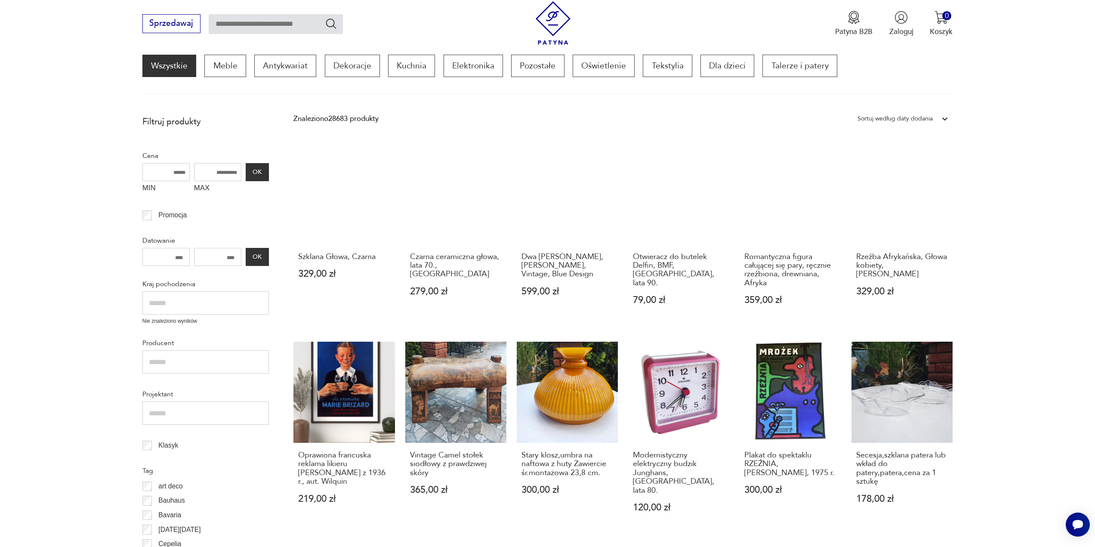
scroll to position [115, 0]
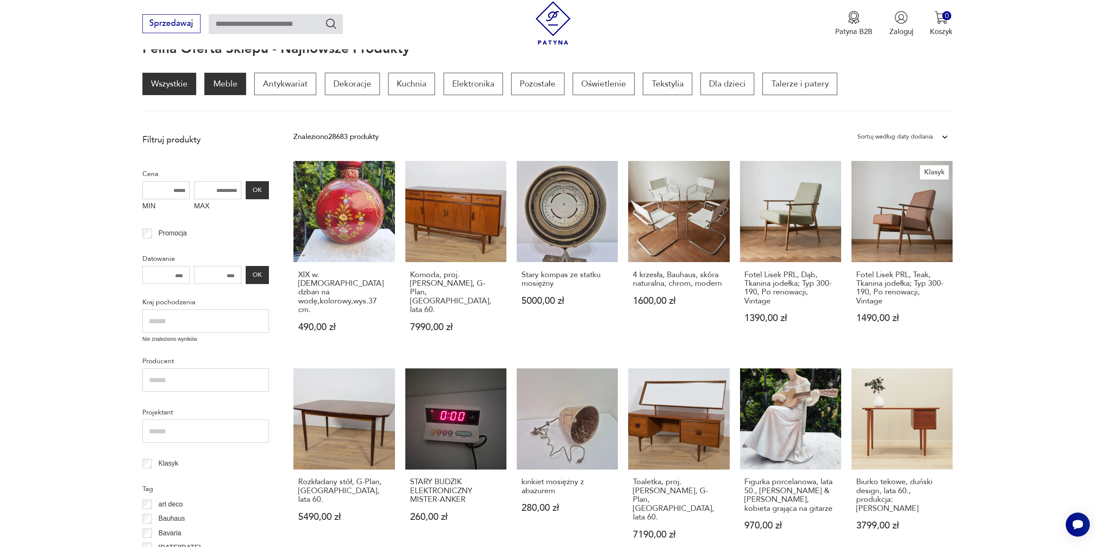
click at [217, 86] on p "Meble" at bounding box center [224, 84] width 41 height 22
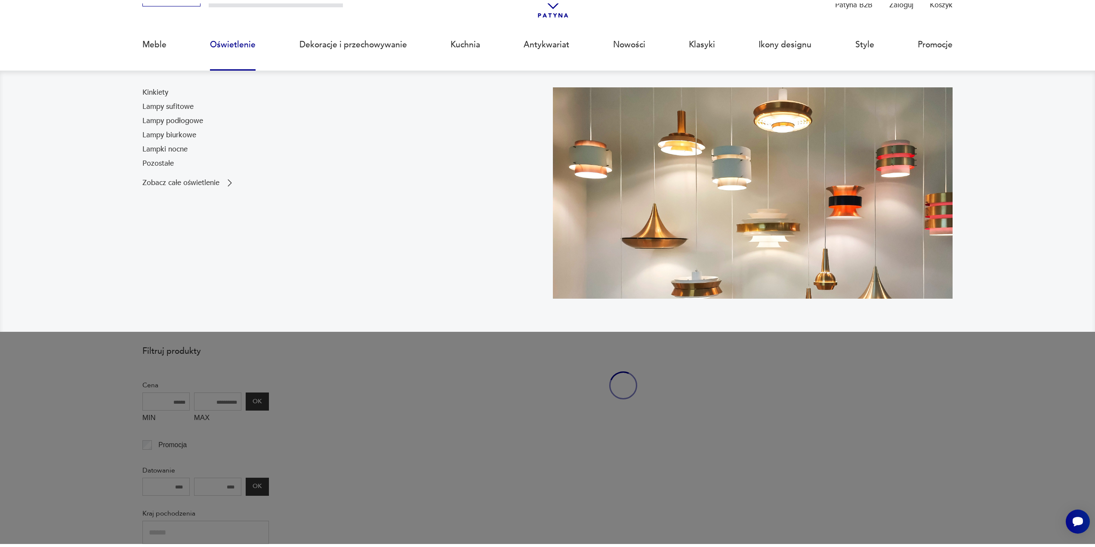
scroll to position [90, 0]
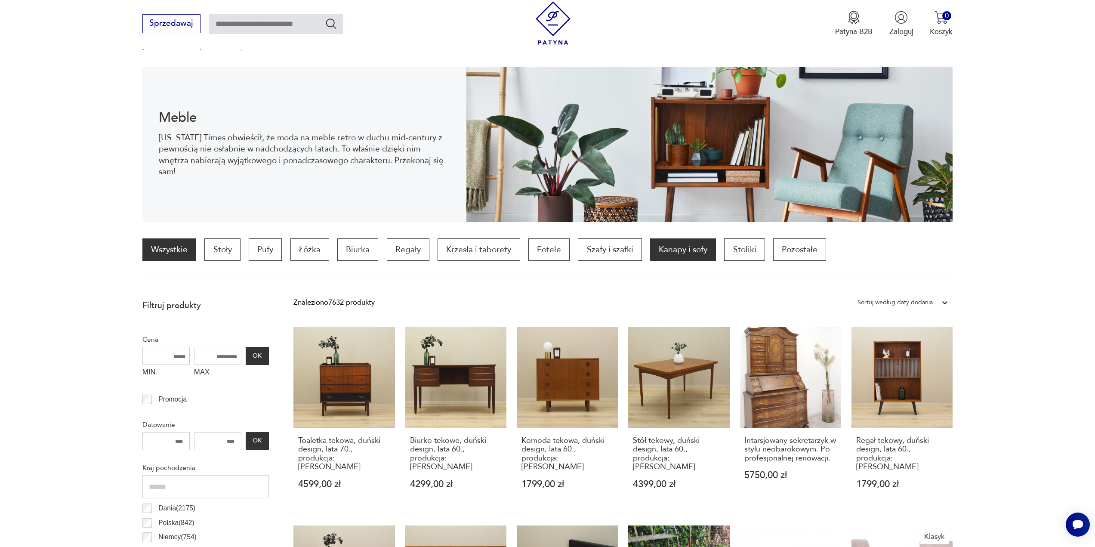
click at [686, 250] on p "Kanapy i sofy" at bounding box center [683, 249] width 66 height 22
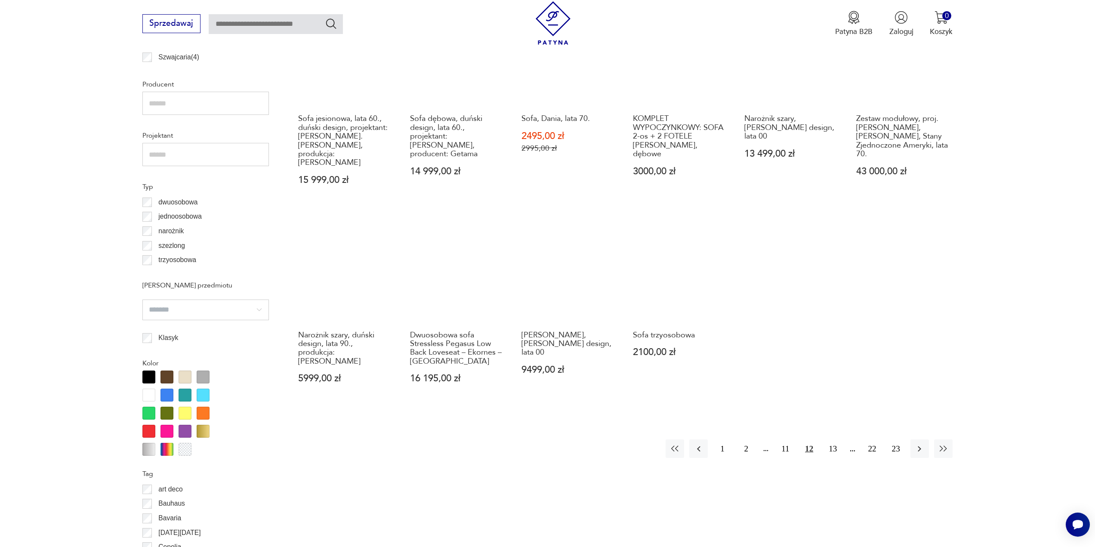
scroll to position [643, 0]
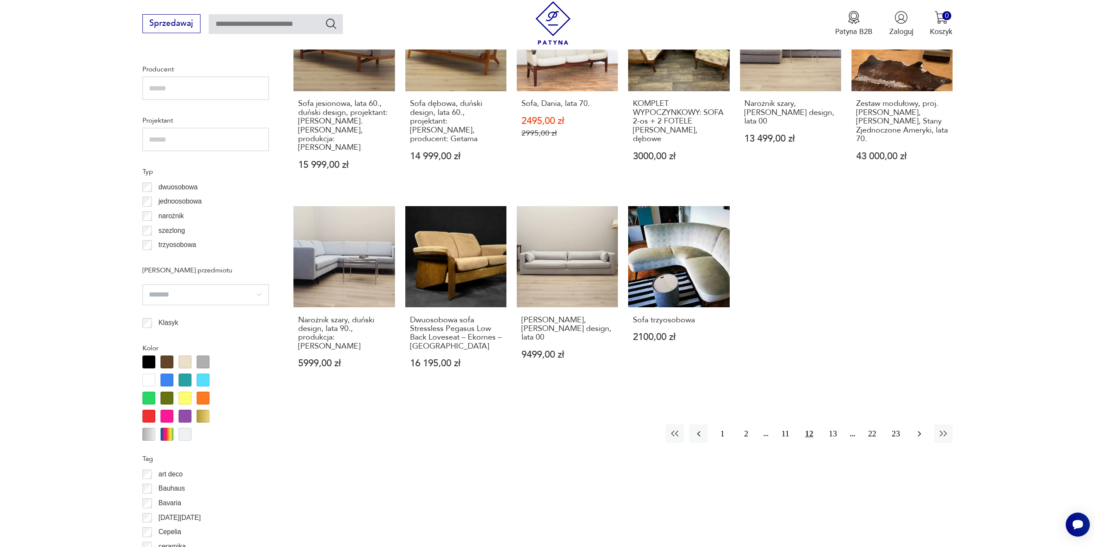
click at [919, 431] on icon "button" at bounding box center [919, 434] width 3 height 6
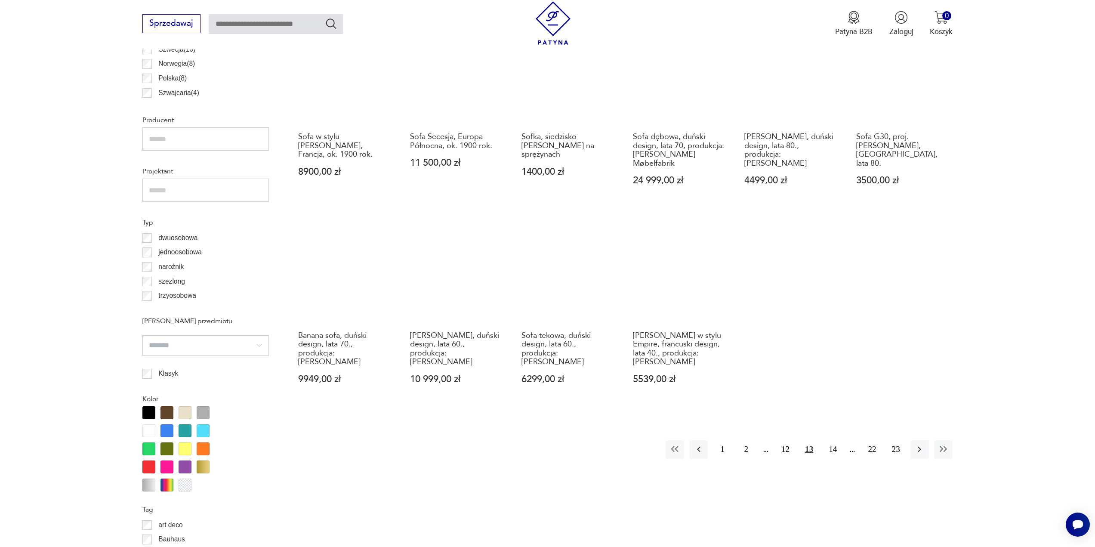
scroll to position [600, 0]
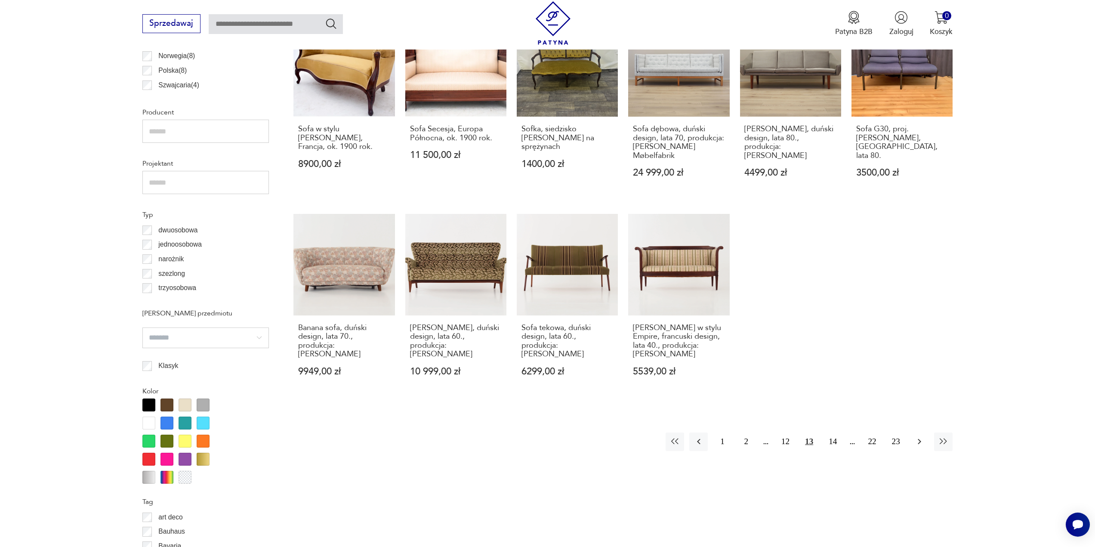
click at [920, 439] on icon "button" at bounding box center [919, 442] width 3 height 6
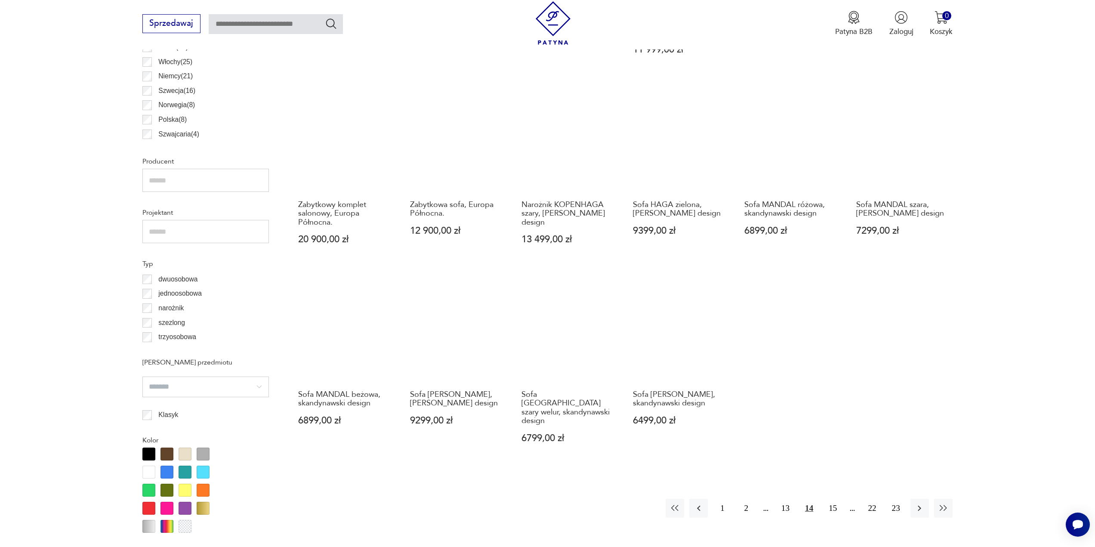
scroll to position [600, 0]
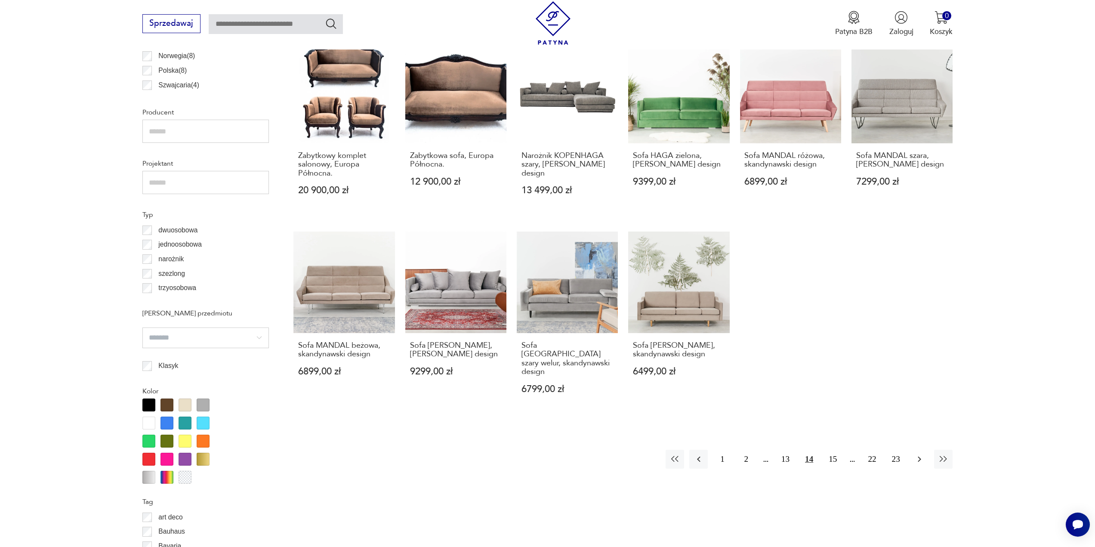
click at [921, 457] on icon "button" at bounding box center [919, 460] width 3 height 6
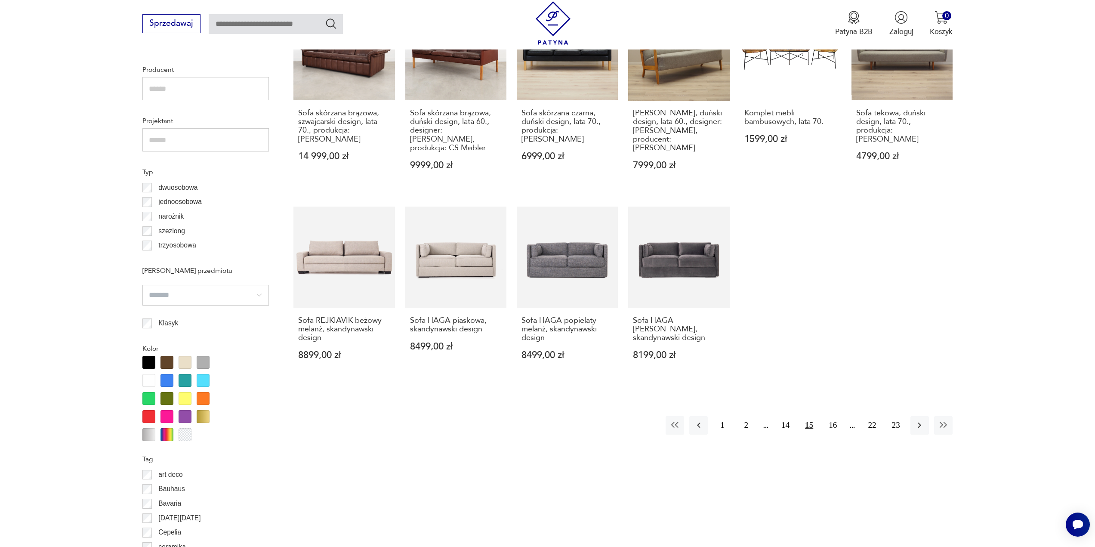
scroll to position [643, 0]
click at [921, 420] on icon "button" at bounding box center [919, 425] width 10 height 10
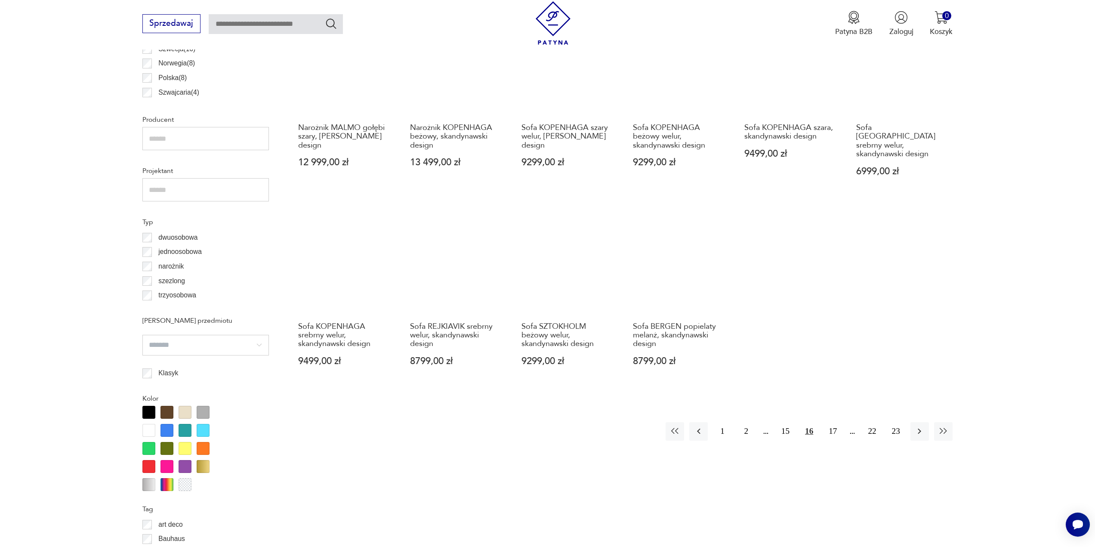
scroll to position [600, 0]
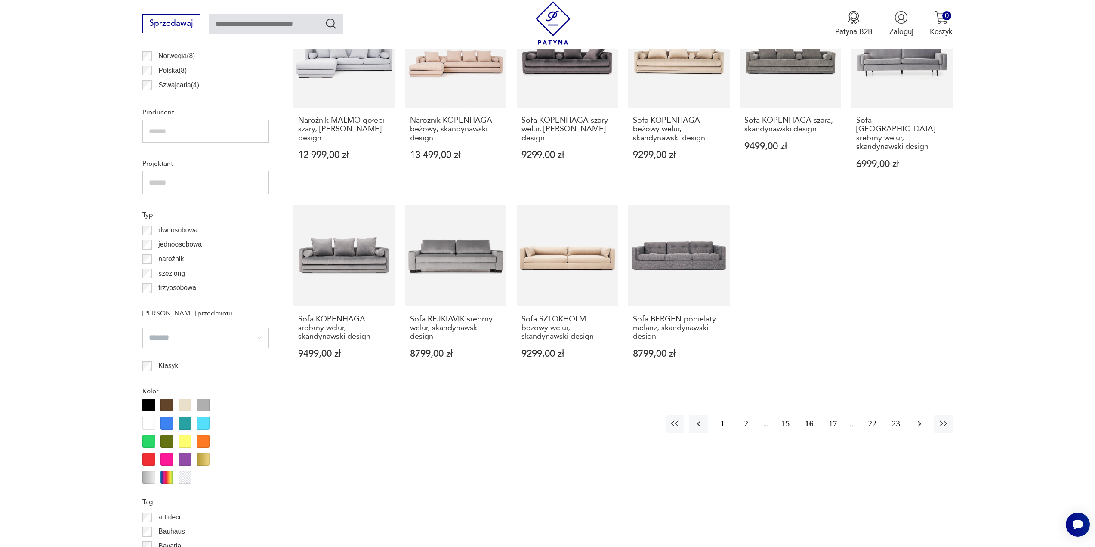
click at [920, 419] on icon "button" at bounding box center [919, 424] width 10 height 10
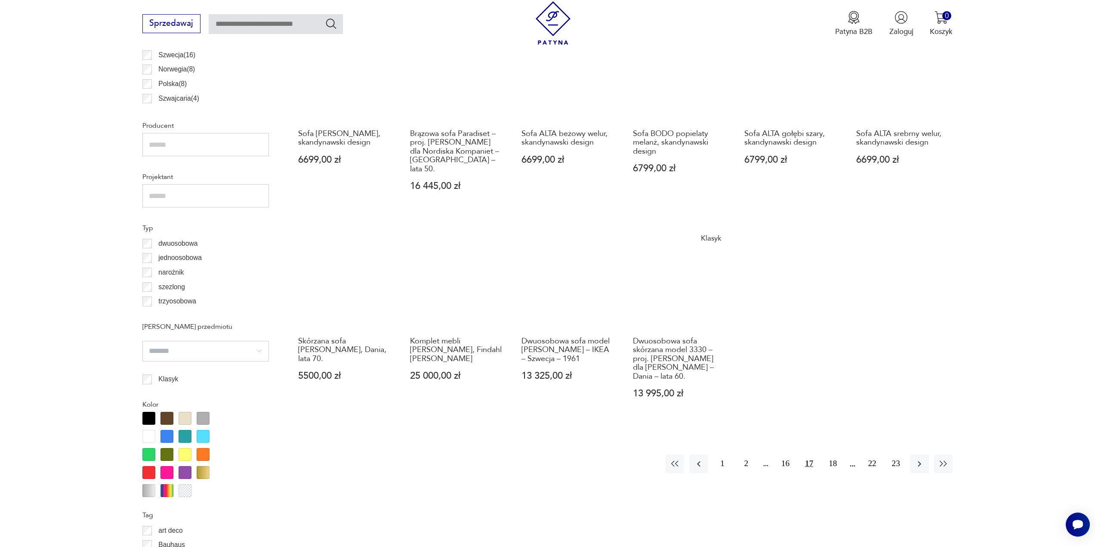
scroll to position [600, 0]
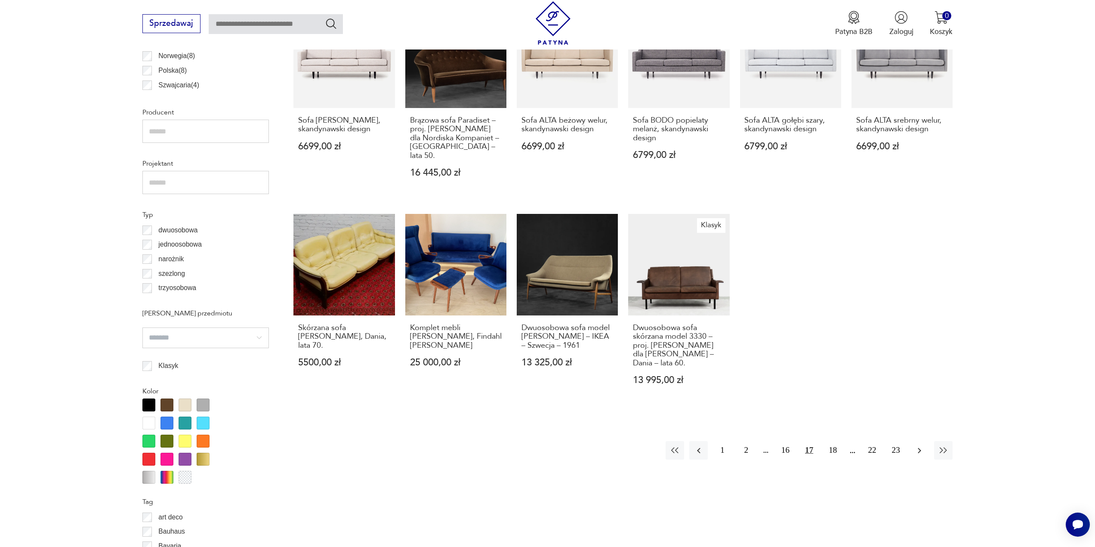
click at [920, 451] on icon "button" at bounding box center [919, 450] width 10 height 10
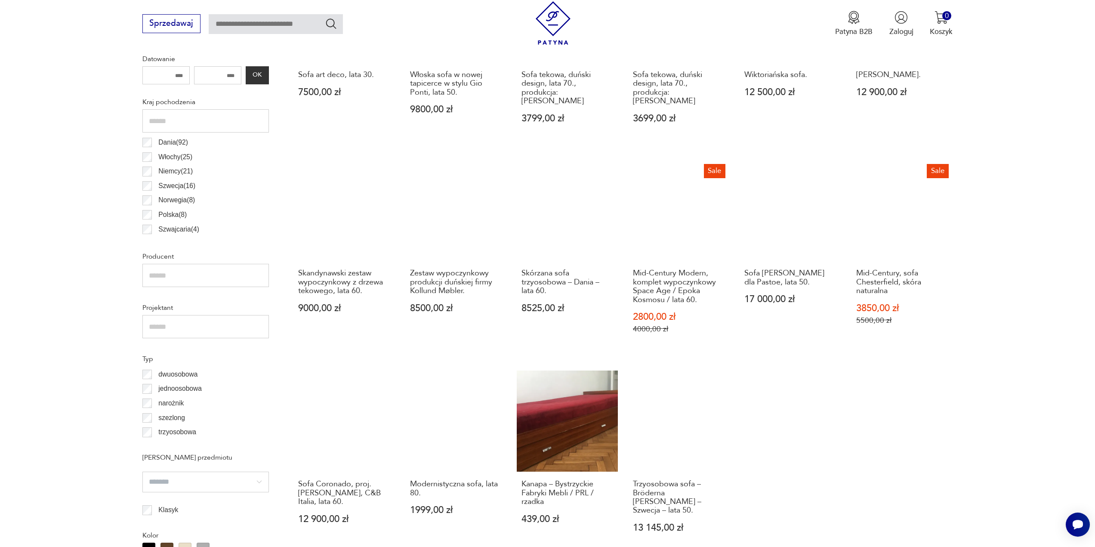
scroll to position [471, 0]
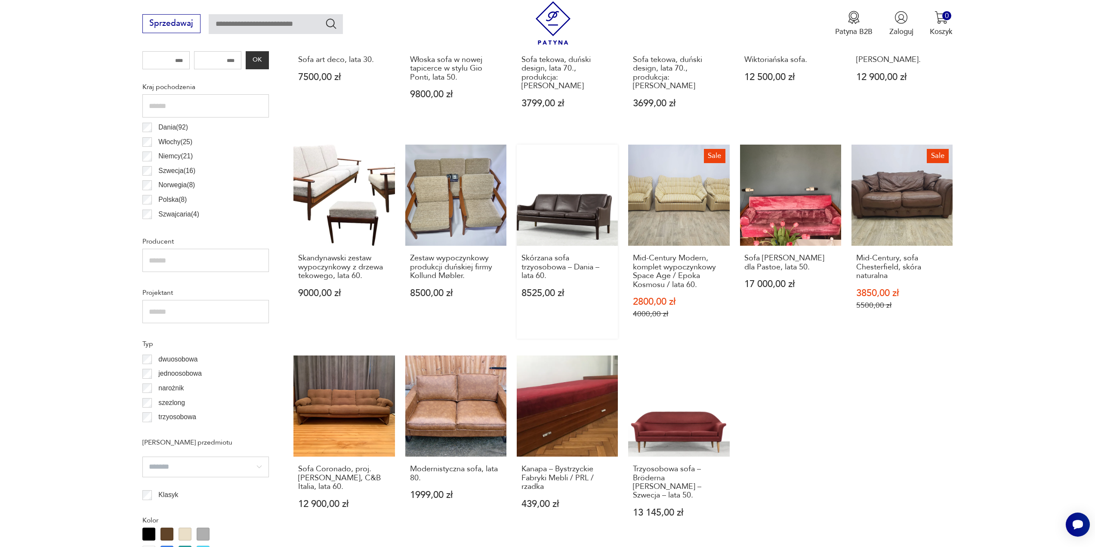
click at [577, 201] on link "Skórzana sofa trzyosobowa – Dania – lata 60. 8525,00 zł" at bounding box center [567, 242] width 101 height 194
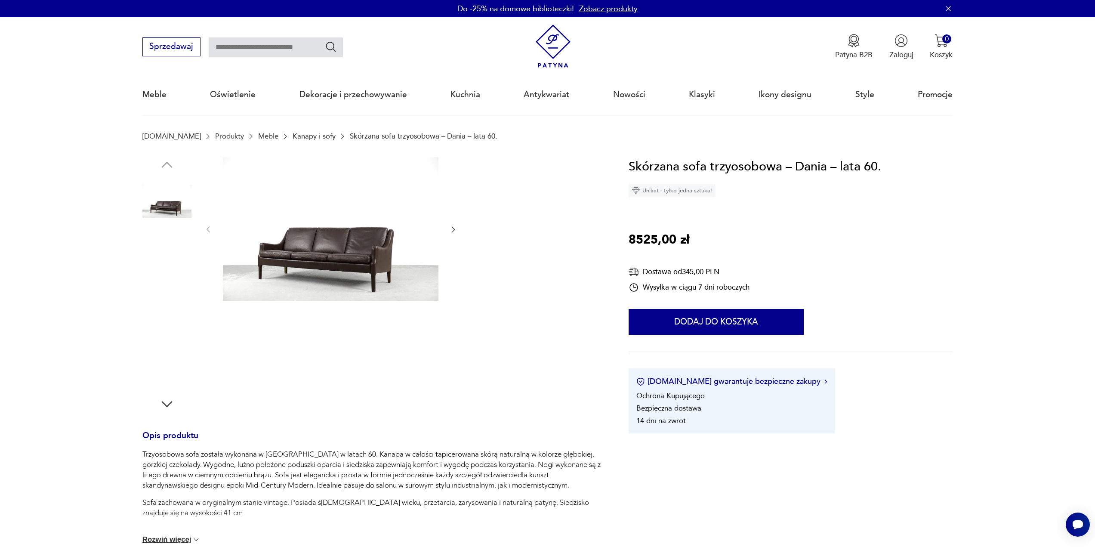
click at [342, 248] on img at bounding box center [331, 229] width 216 height 144
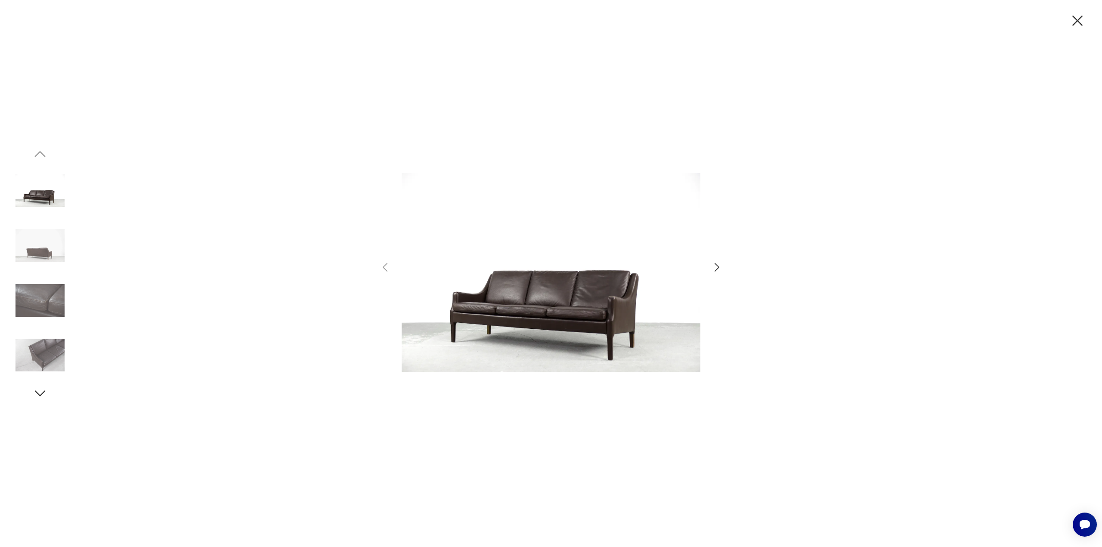
click at [716, 268] on icon "button" at bounding box center [716, 267] width 12 height 12
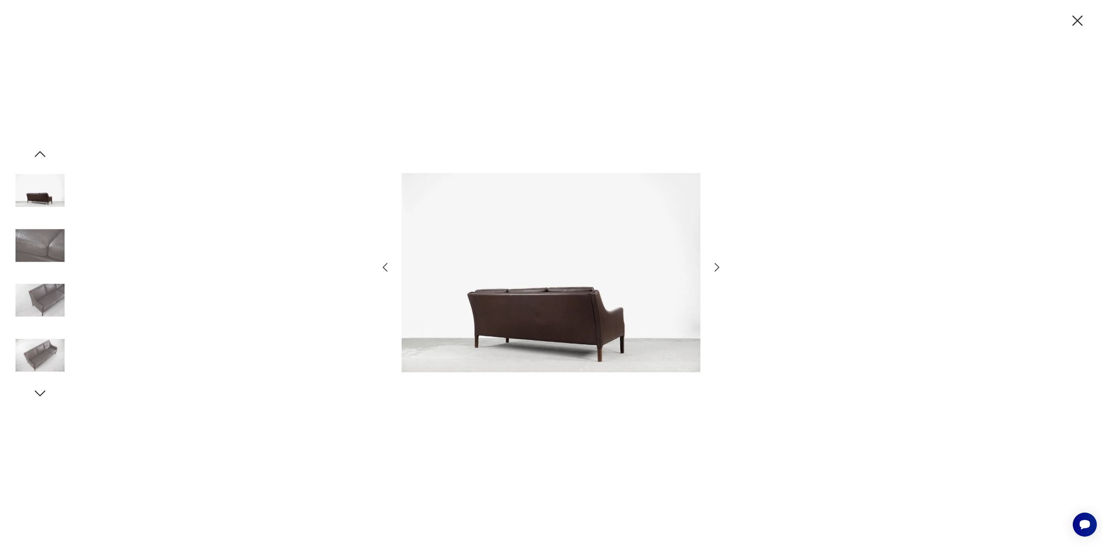
click at [716, 268] on icon "button" at bounding box center [716, 267] width 12 height 12
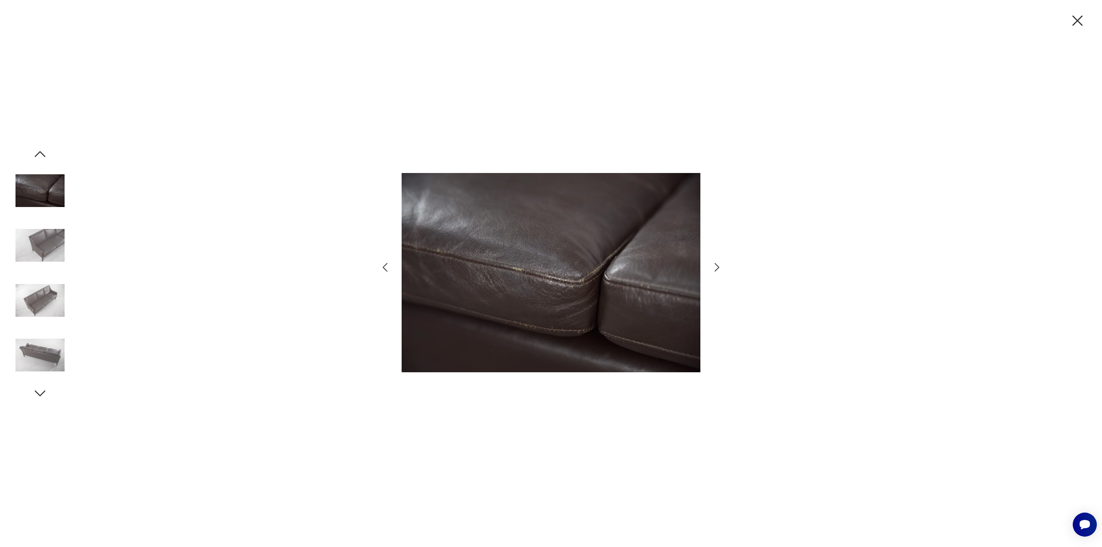
click at [716, 268] on icon "button" at bounding box center [716, 267] width 12 height 12
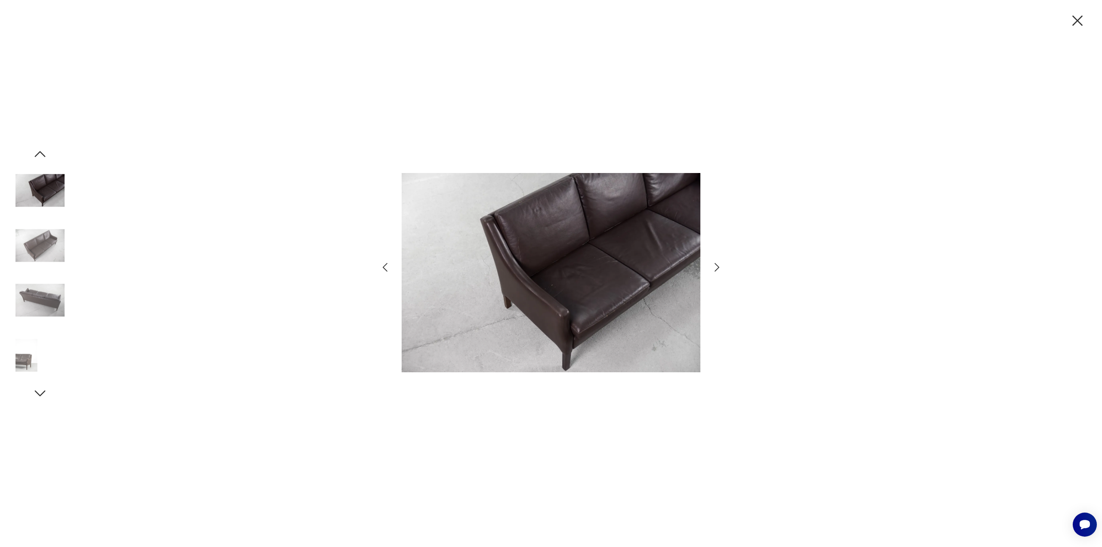
click at [716, 268] on icon "button" at bounding box center [716, 267] width 12 height 12
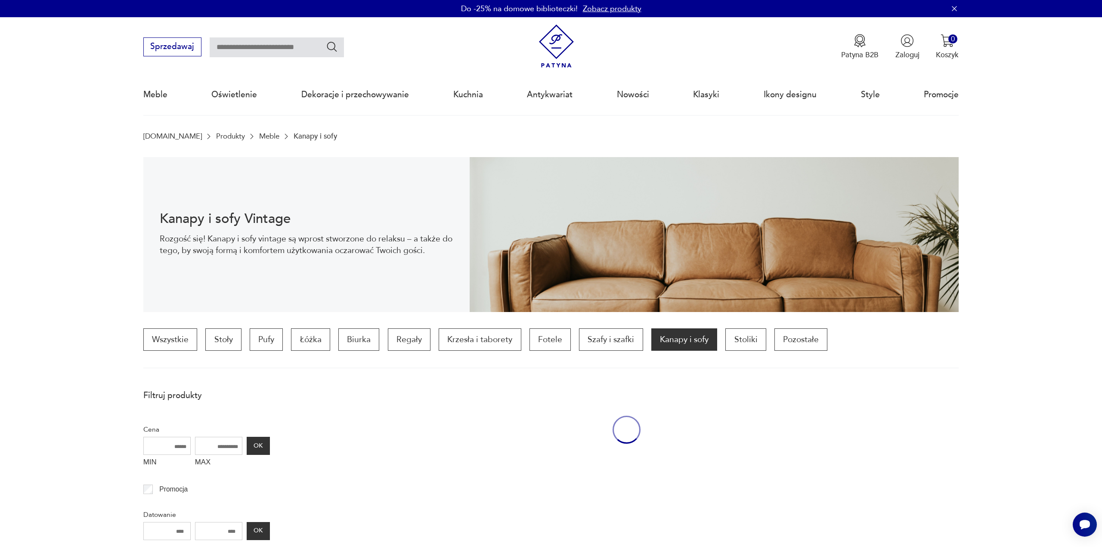
scroll to position [471, 0]
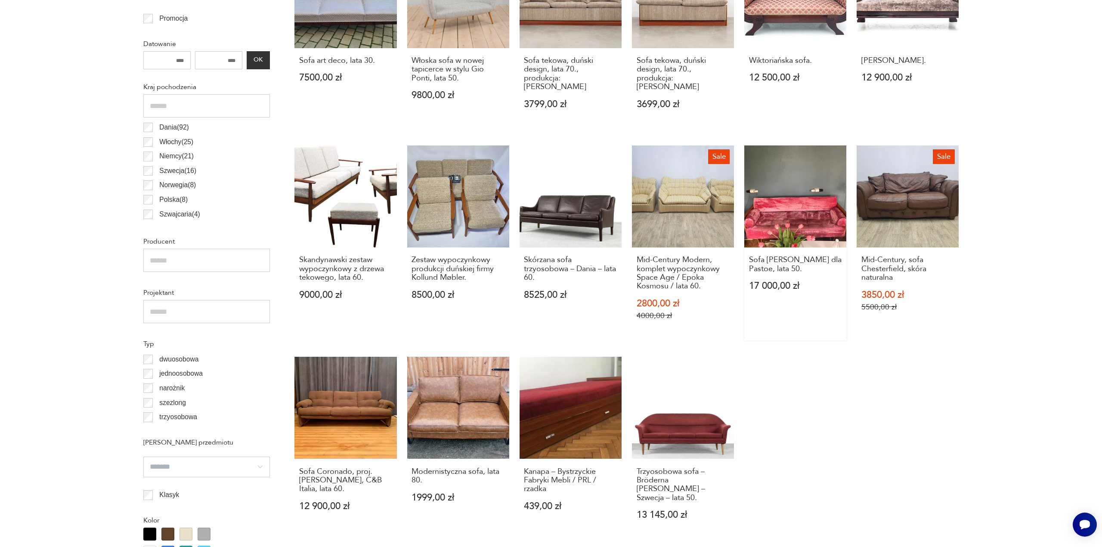
click at [793, 197] on link "Sofa [PERSON_NAME] dla Pastoe, lata 50. 17 000,00 zł" at bounding box center [795, 242] width 102 height 195
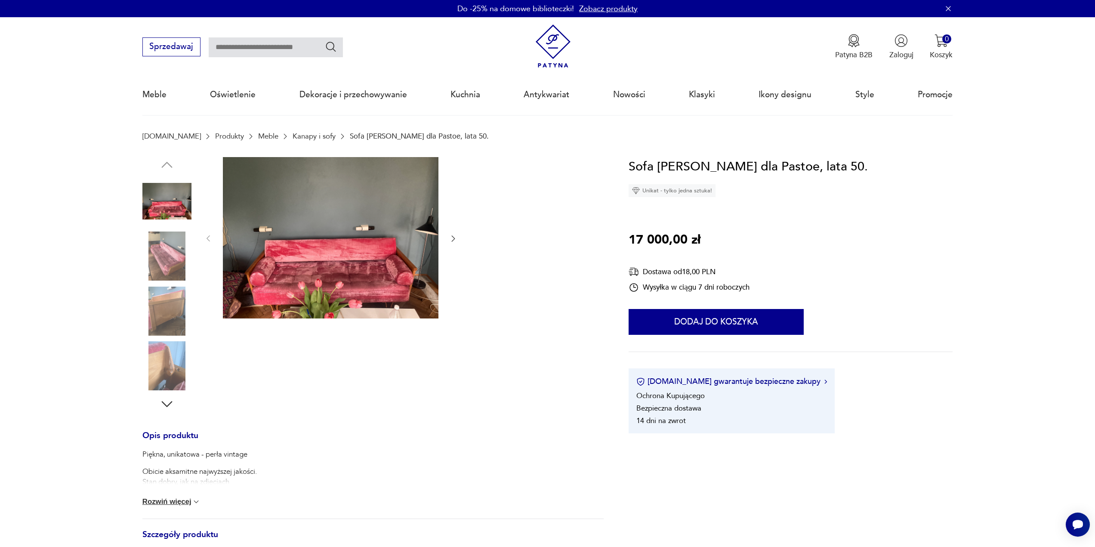
click at [454, 240] on icon "button" at bounding box center [453, 239] width 3 height 6
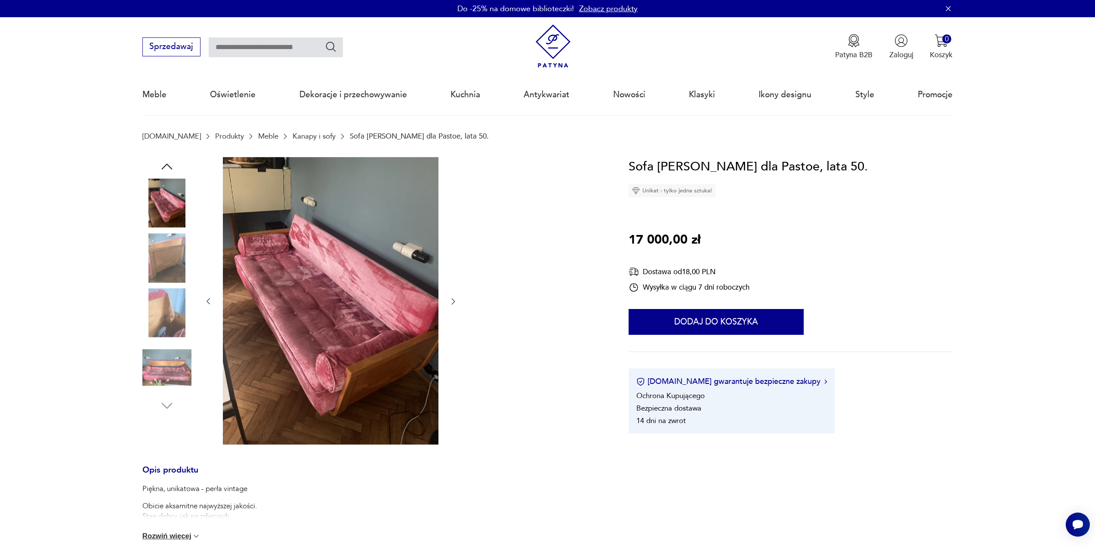
click at [454, 240] on div at bounding box center [331, 301] width 254 height 289
click at [454, 302] on icon "button" at bounding box center [453, 302] width 3 height 6
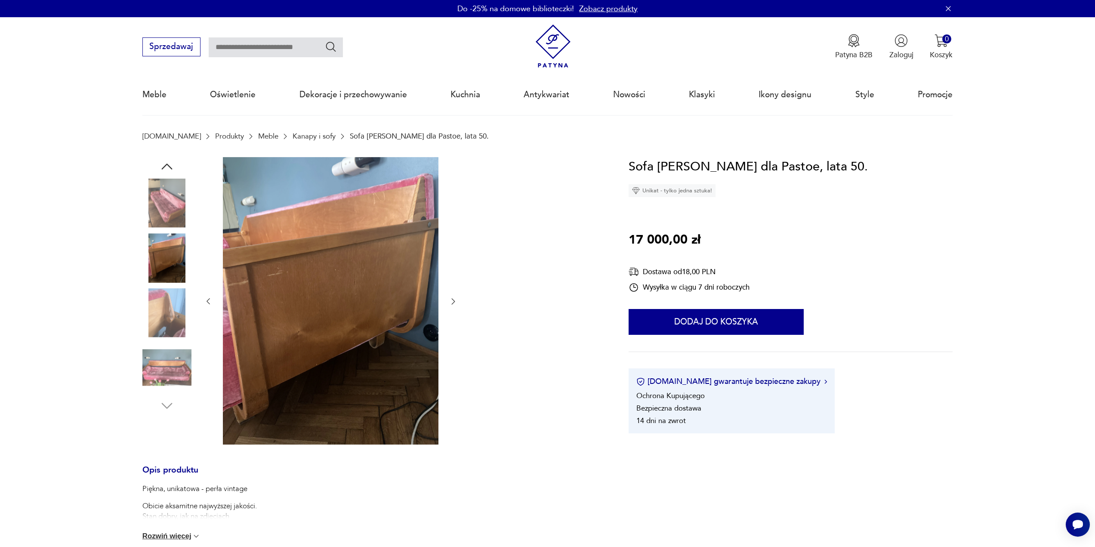
click at [451, 302] on icon "button" at bounding box center [453, 301] width 9 height 9
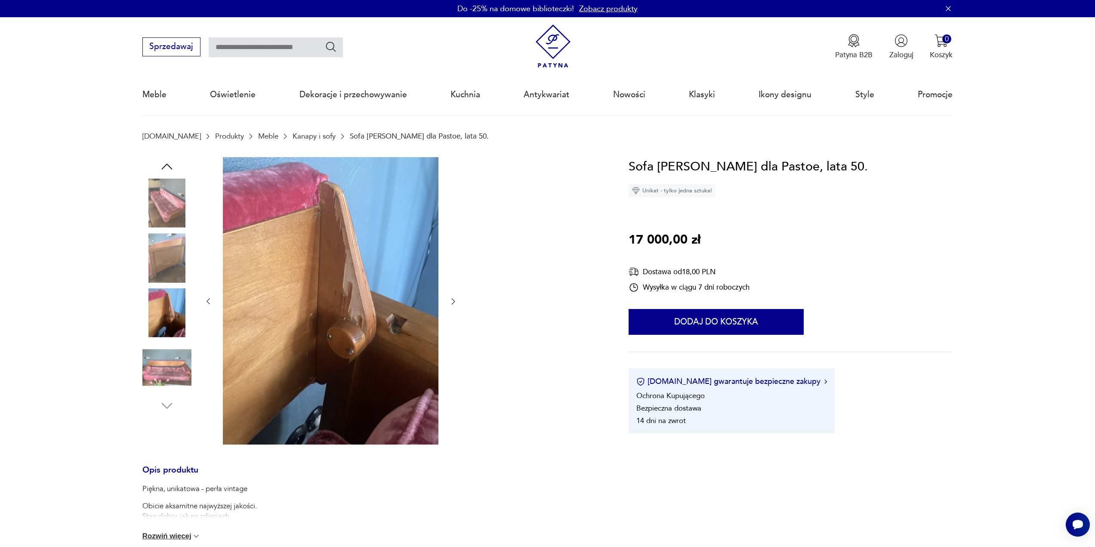
scroll to position [129, 0]
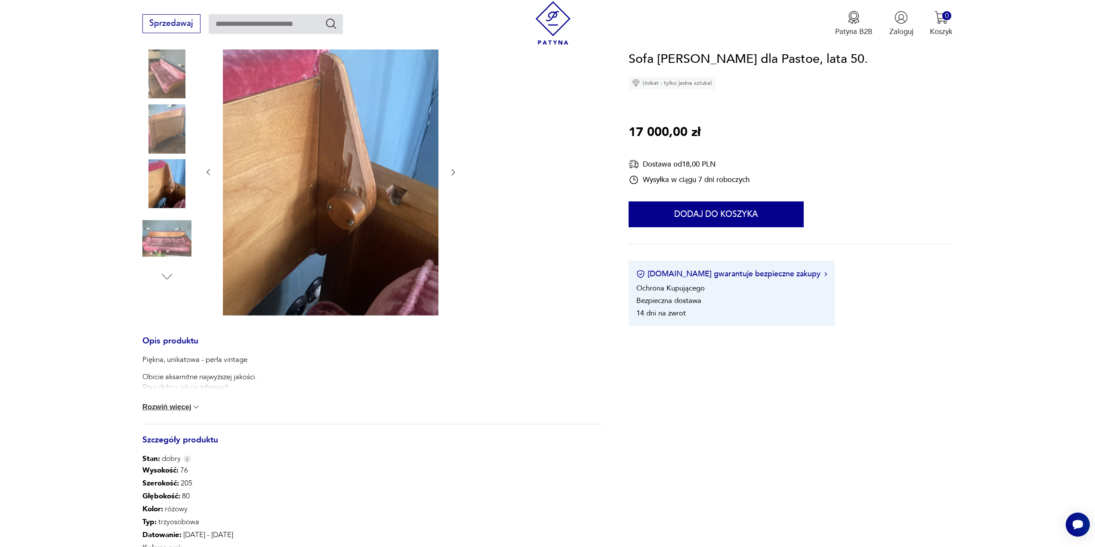
click at [176, 408] on button "Rozwiń więcej" at bounding box center [171, 407] width 59 height 9
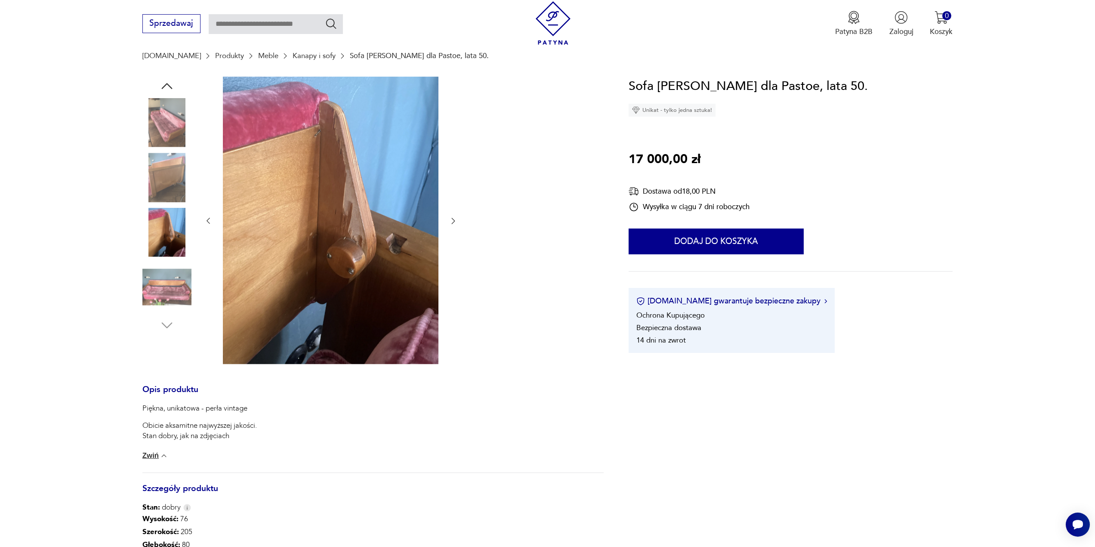
scroll to position [0, 0]
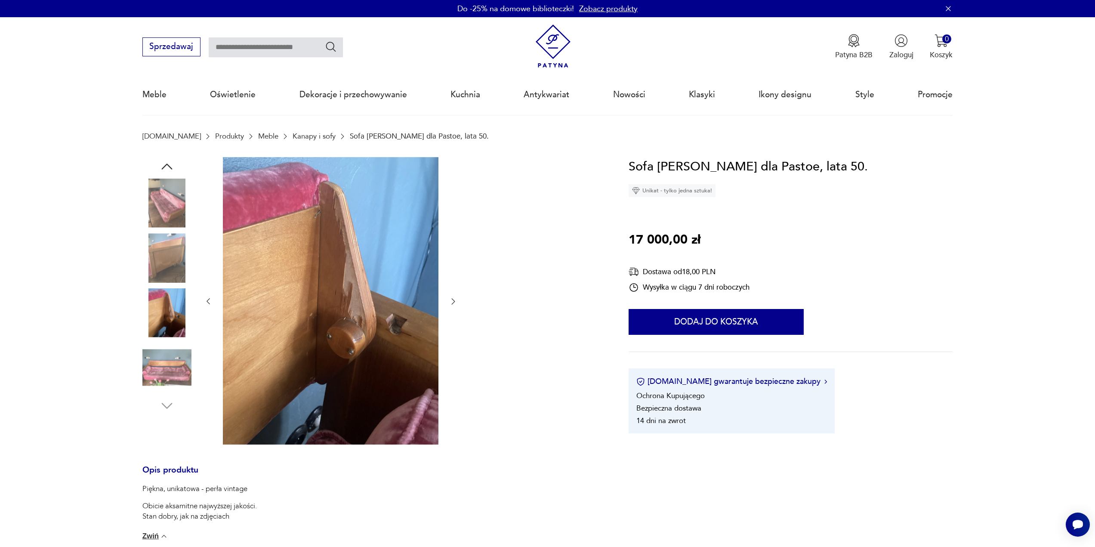
click at [173, 368] on img at bounding box center [166, 367] width 49 height 49
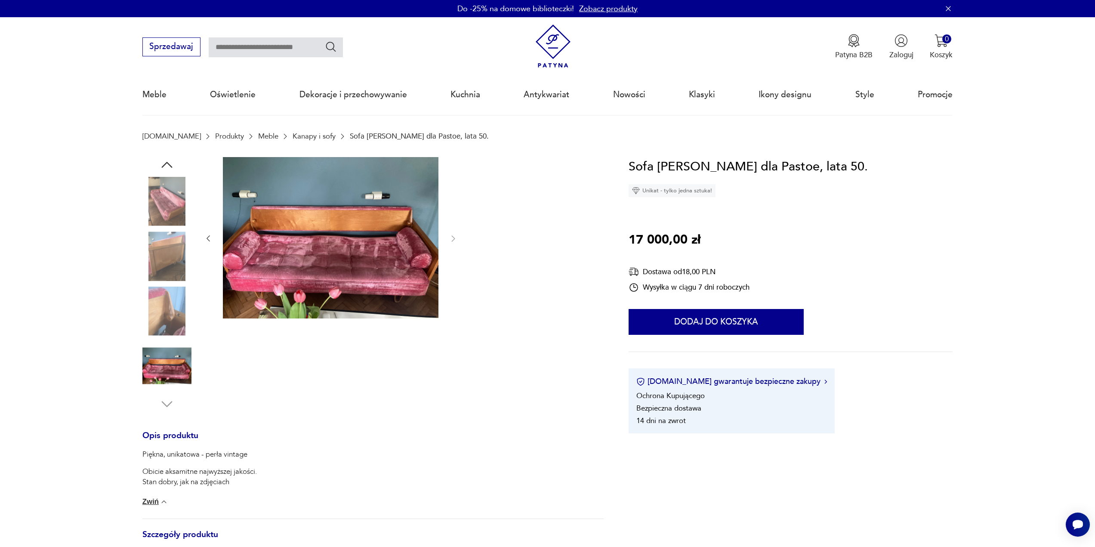
click at [164, 252] on img at bounding box center [166, 255] width 49 height 49
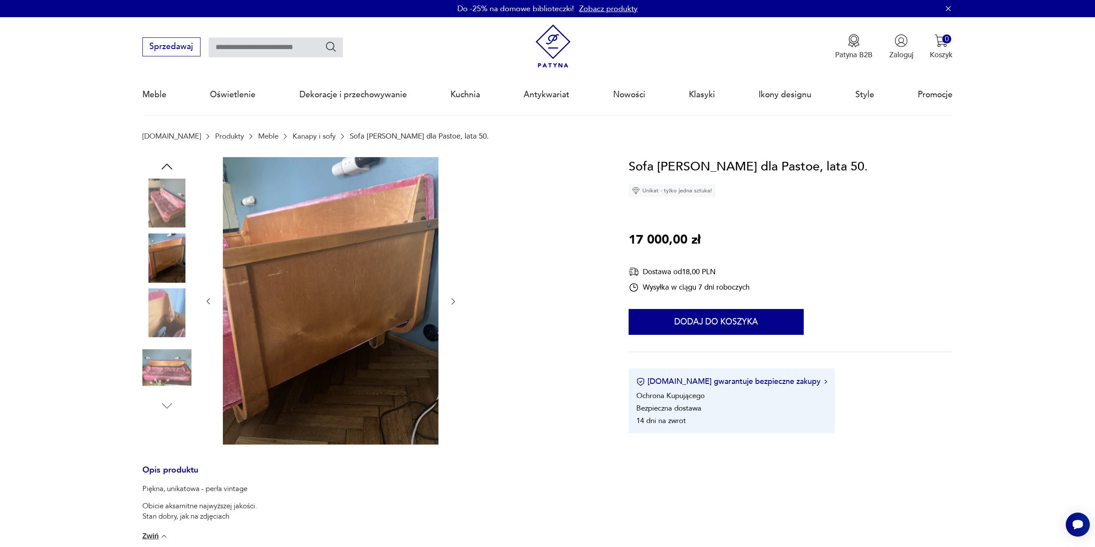
click at [168, 203] on img at bounding box center [166, 203] width 49 height 49
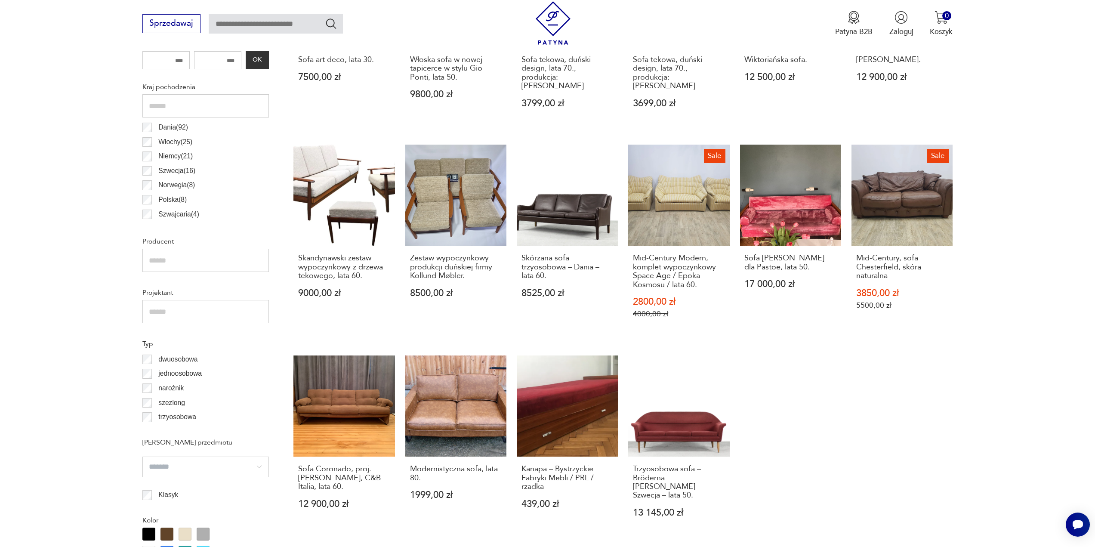
scroll to position [600, 0]
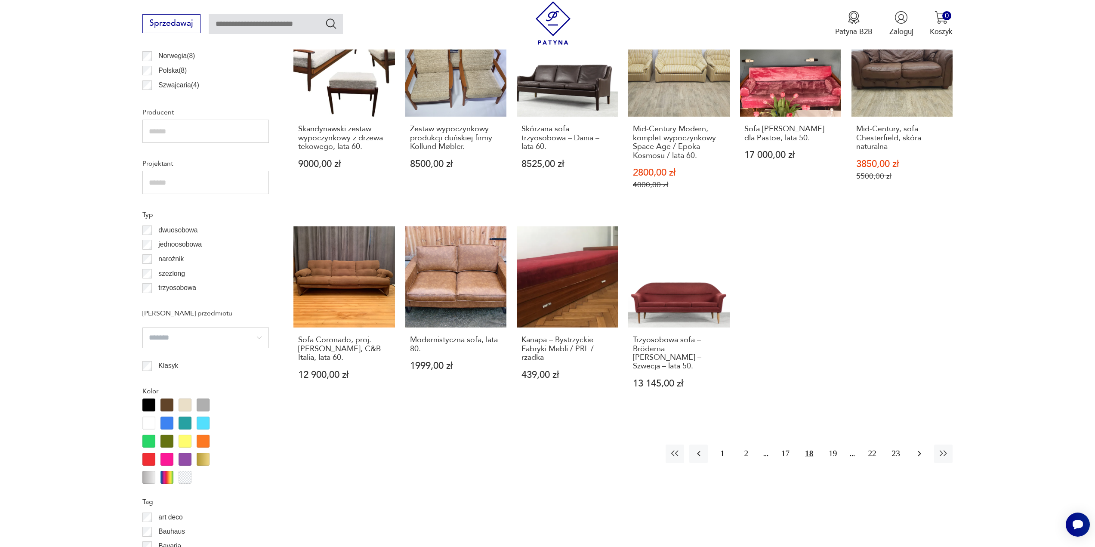
click at [920, 451] on icon "button" at bounding box center [919, 454] width 3 height 6
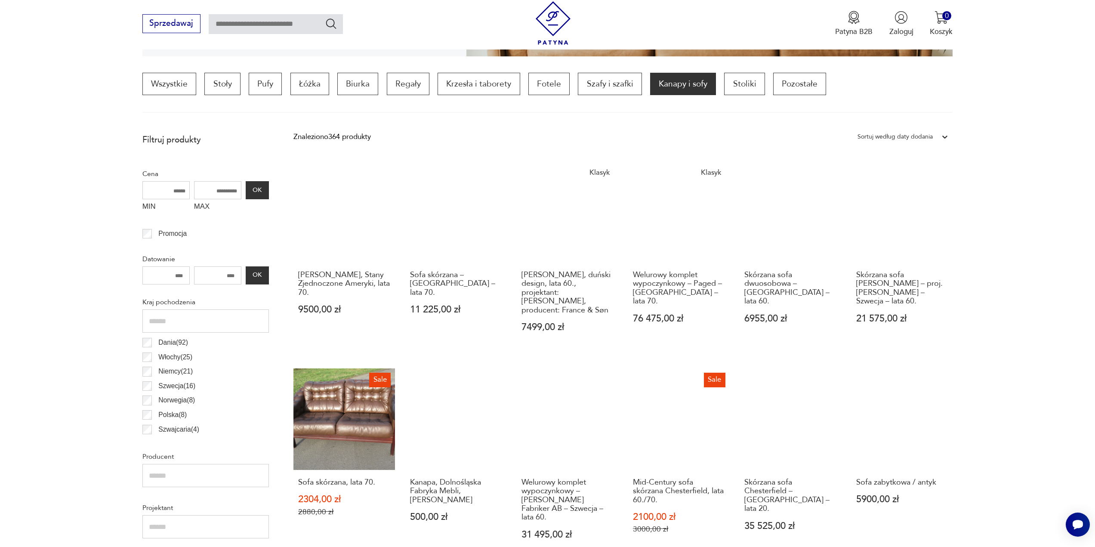
scroll to position [342, 0]
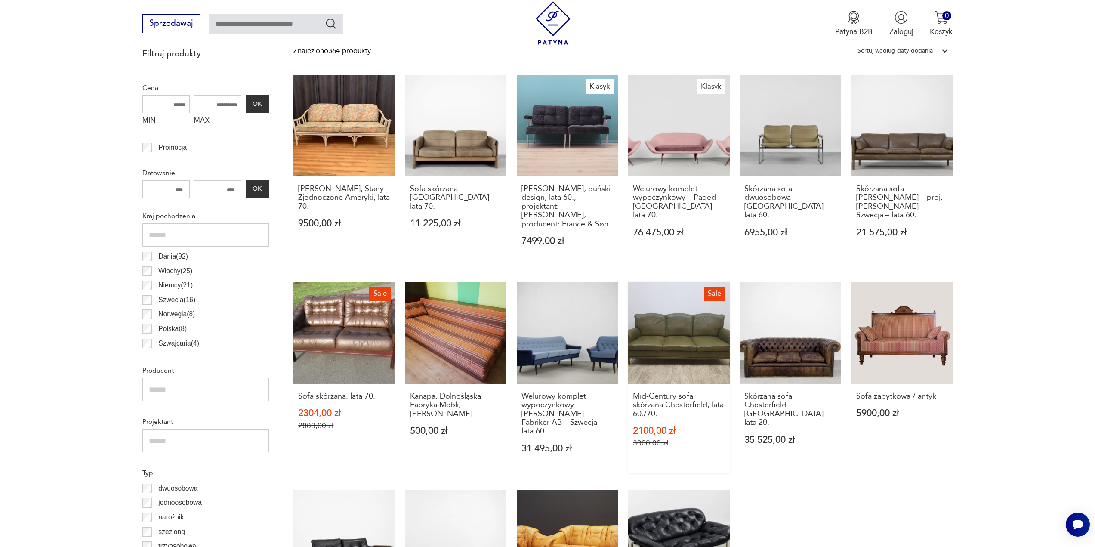
click at [692, 334] on link "Sale Mid-Century sofa skórzana Chesterfield, lata 60./70. 2100,00 zł 3000,00 zł" at bounding box center [678, 377] width 101 height 191
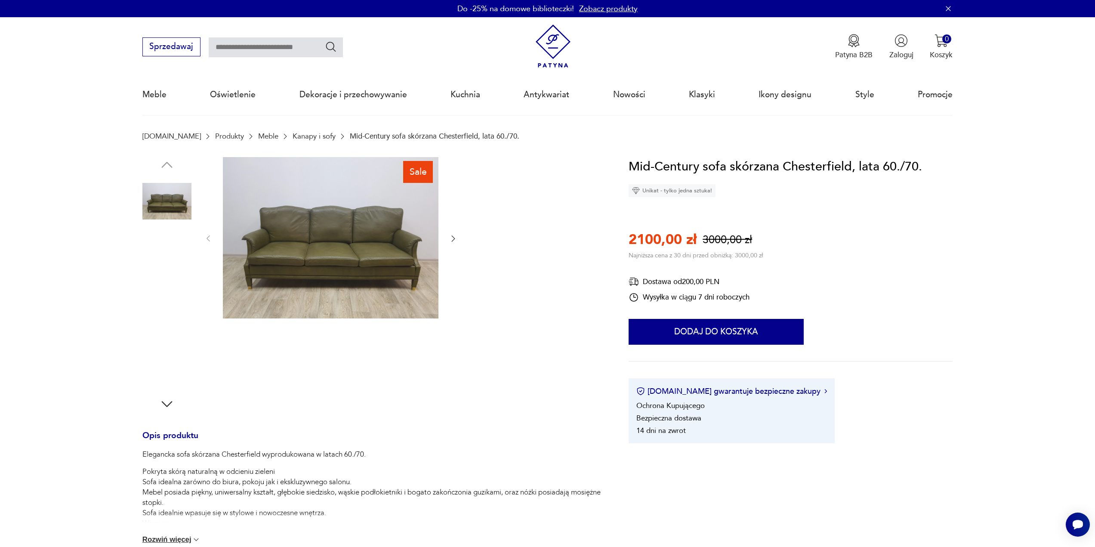
click at [364, 248] on img at bounding box center [331, 238] width 216 height 162
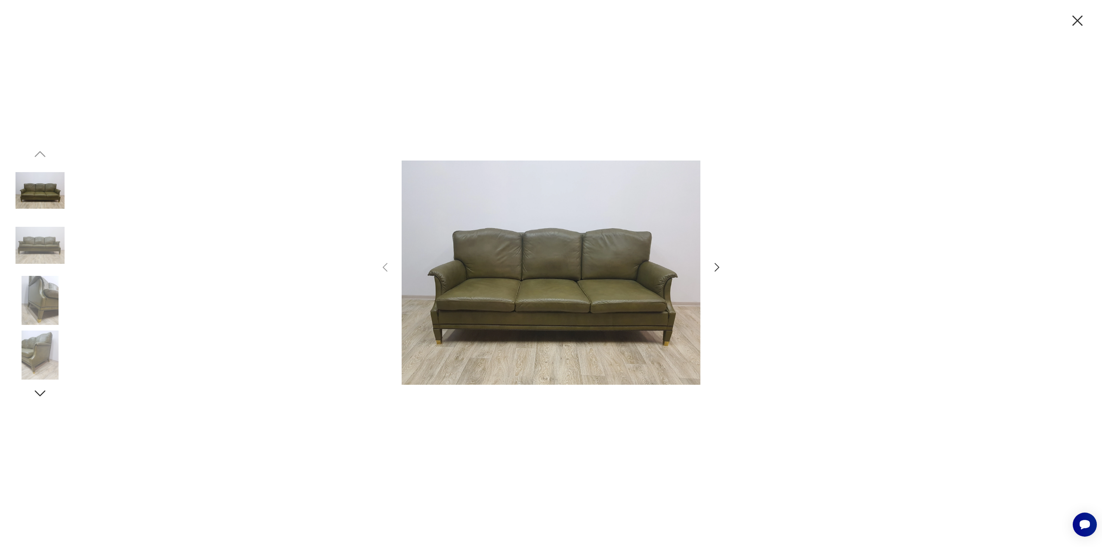
scroll to position [342, 0]
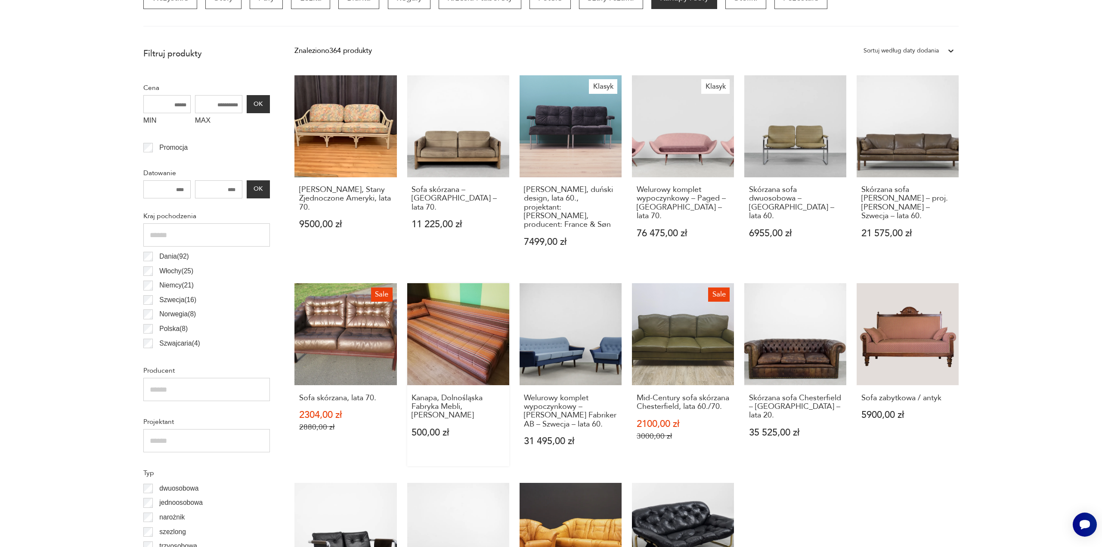
click at [439, 353] on link "Kanapa, Dolnośląska Fabryka Mebli, [PERSON_NAME] 500,00 zł" at bounding box center [458, 374] width 102 height 183
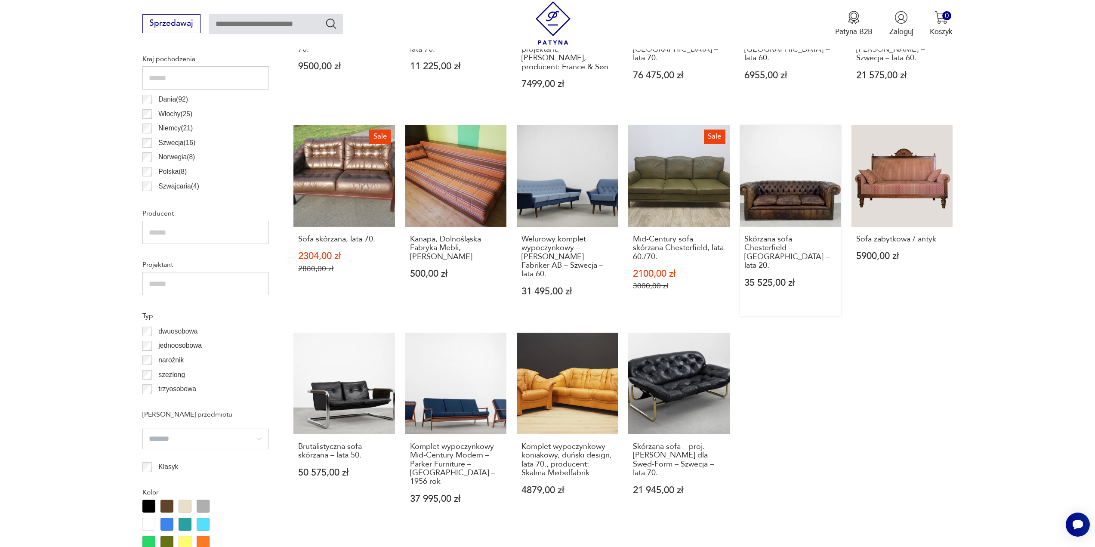
scroll to position [514, 0]
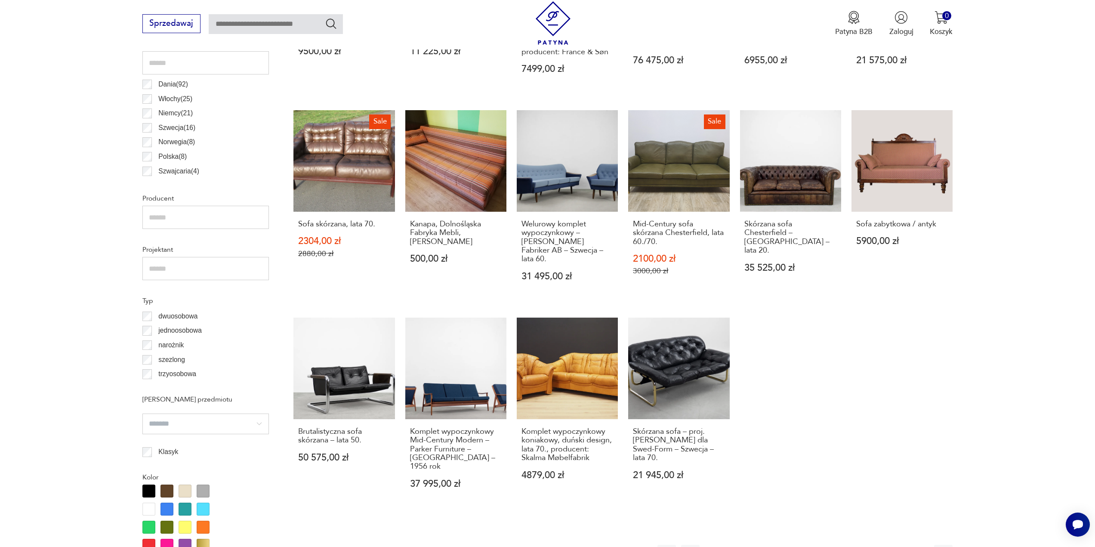
click at [921, 546] on icon "button" at bounding box center [919, 554] width 10 height 10
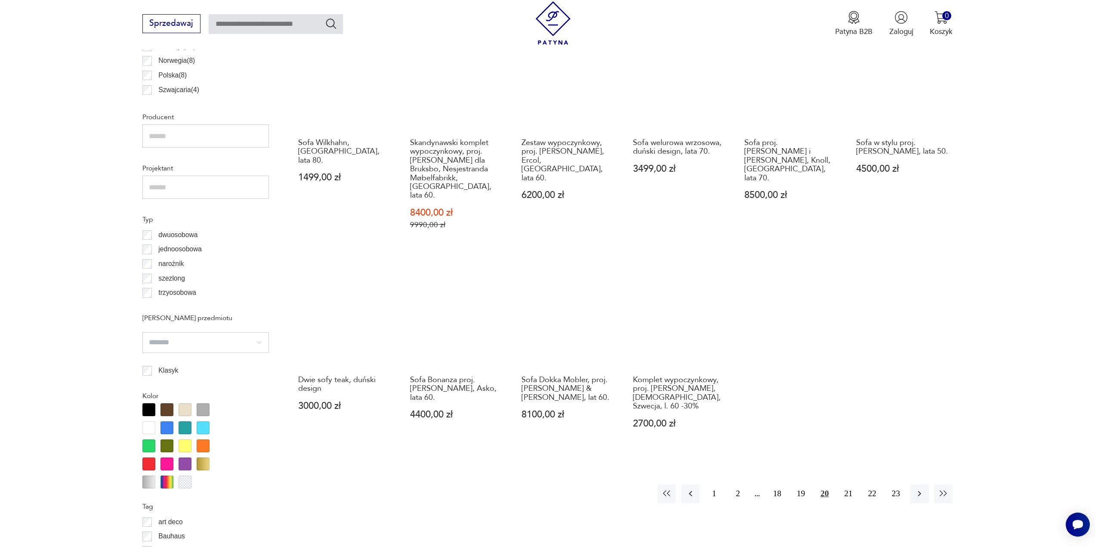
scroll to position [600, 0]
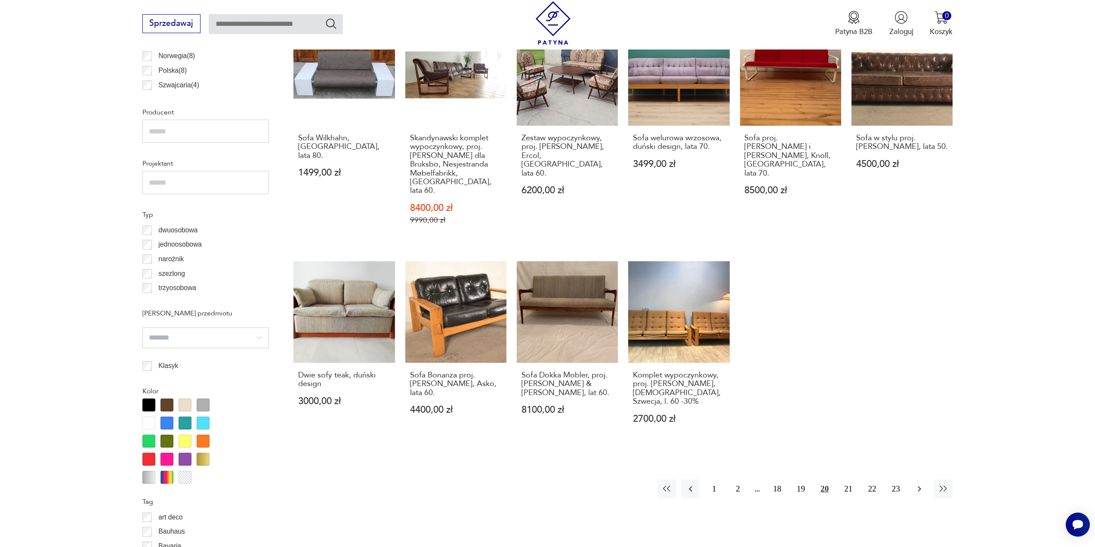
click at [920, 486] on icon "button" at bounding box center [919, 489] width 3 height 6
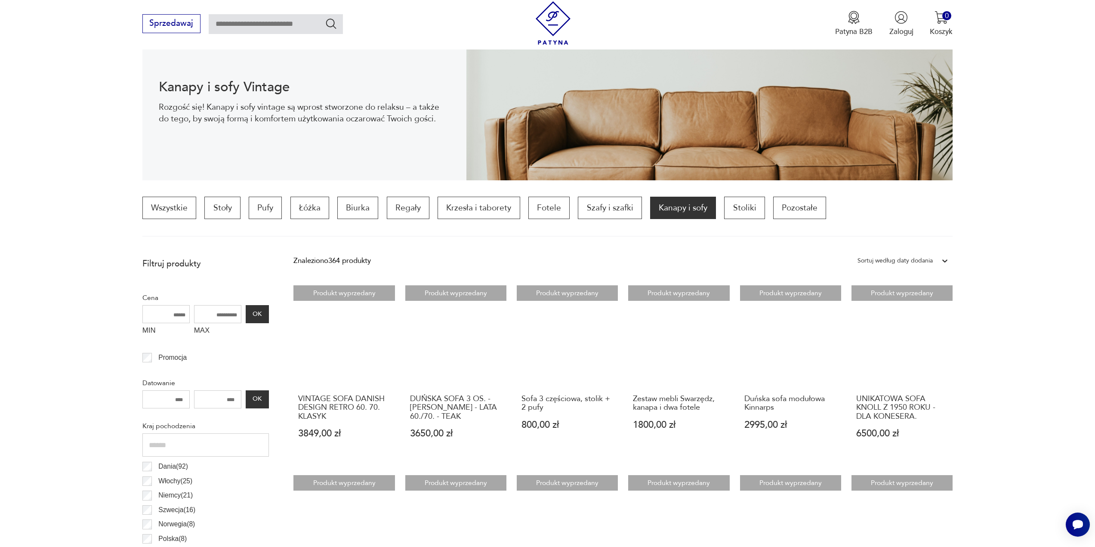
scroll to position [127, 0]
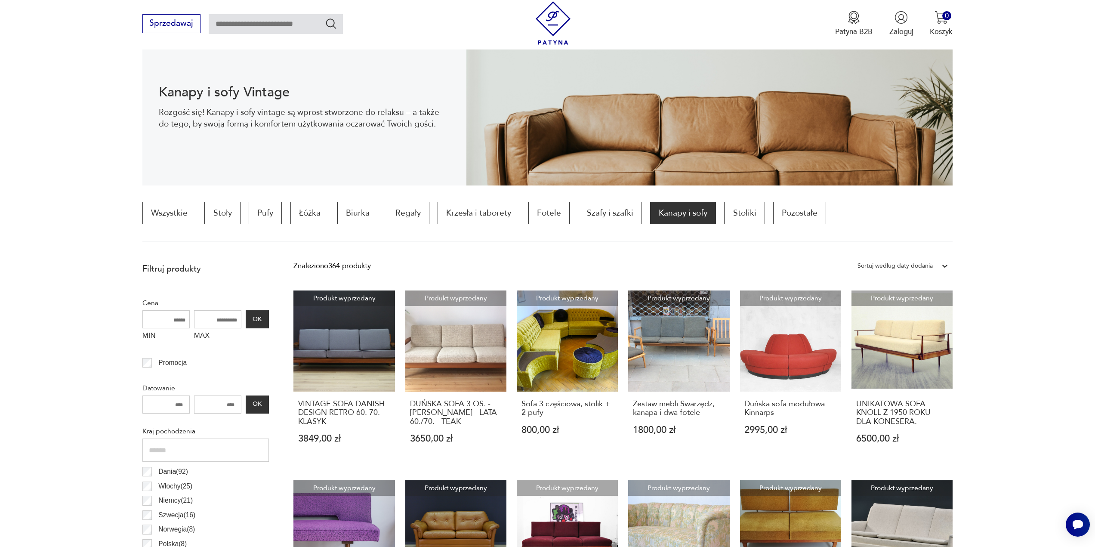
scroll to position [600, 0]
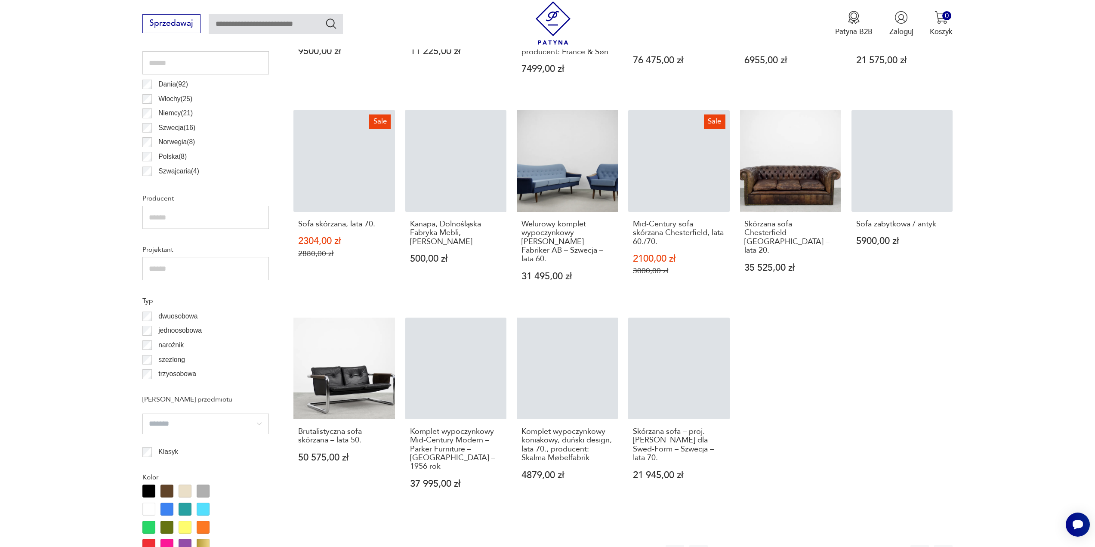
scroll to position [600, 0]
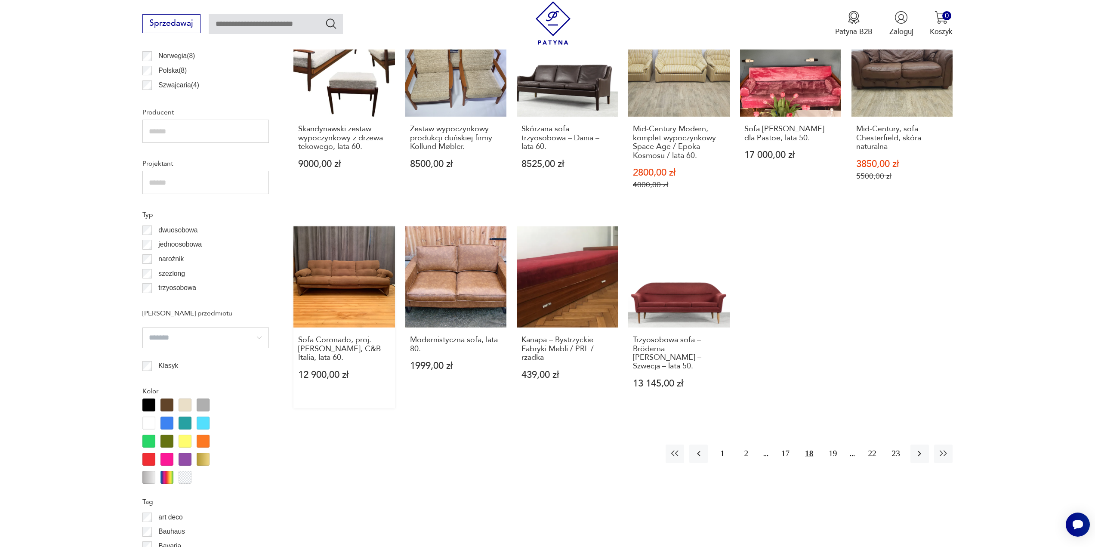
click at [343, 294] on link "Sofa Coronado, proj. [PERSON_NAME], C&B Italia, lata 60. 12 900,00 zł" at bounding box center [343, 317] width 101 height 182
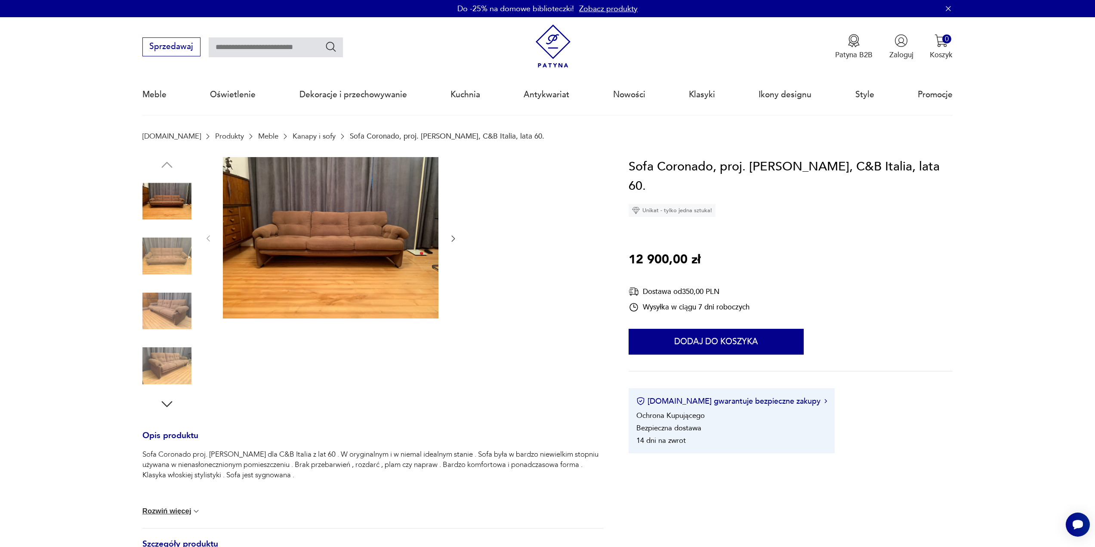
click at [354, 241] on img at bounding box center [331, 238] width 216 height 162
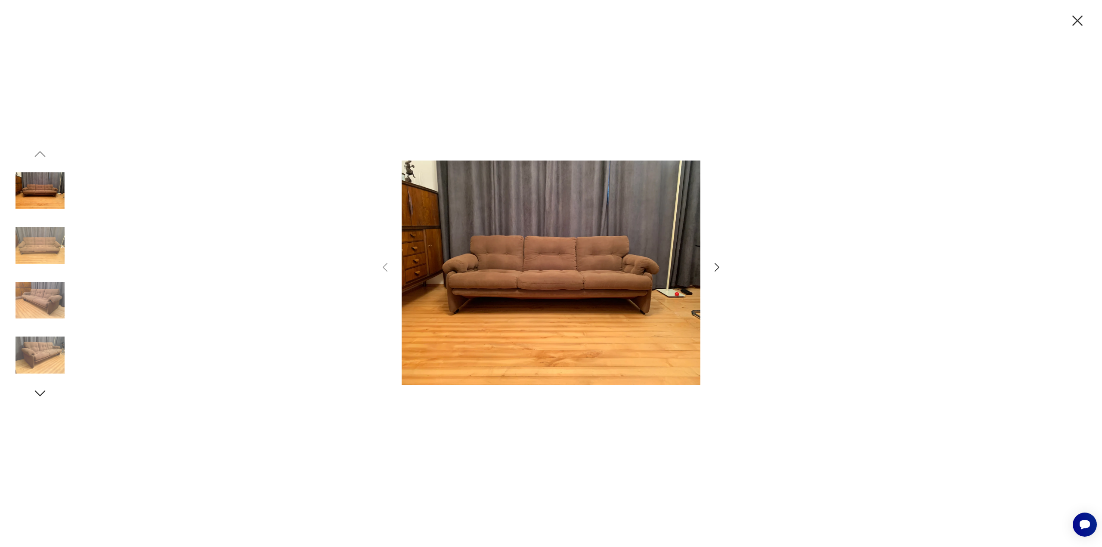
click at [716, 271] on icon "button" at bounding box center [716, 267] width 12 height 12
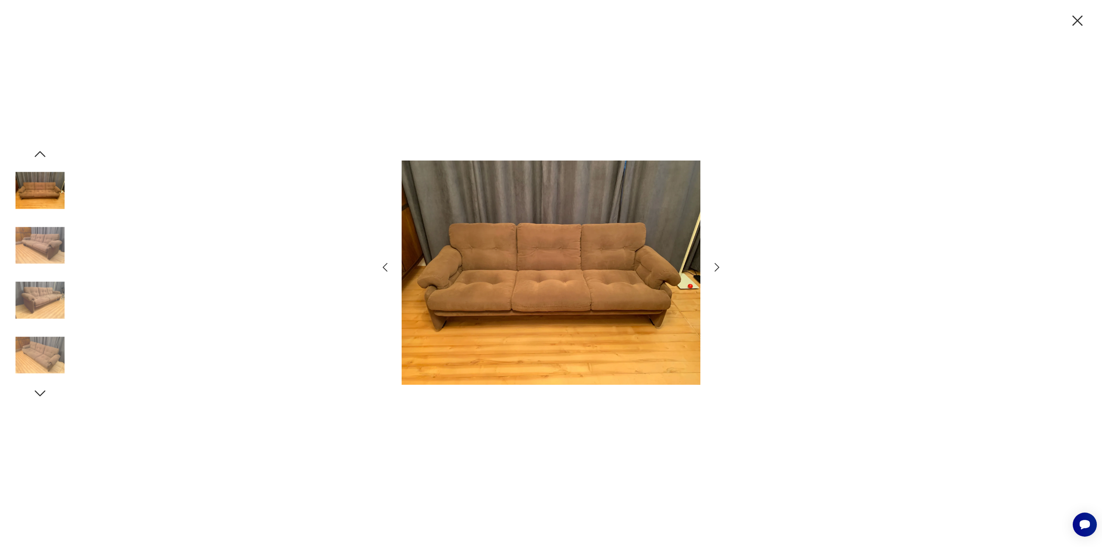
click at [716, 271] on icon "button" at bounding box center [716, 267] width 12 height 12
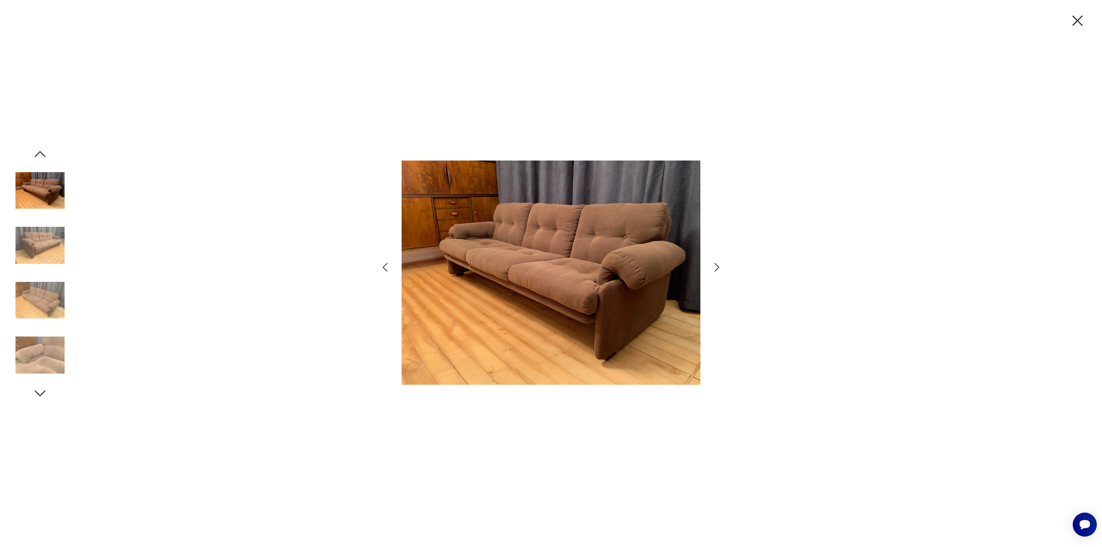
click at [716, 271] on icon "button" at bounding box center [716, 267] width 12 height 12
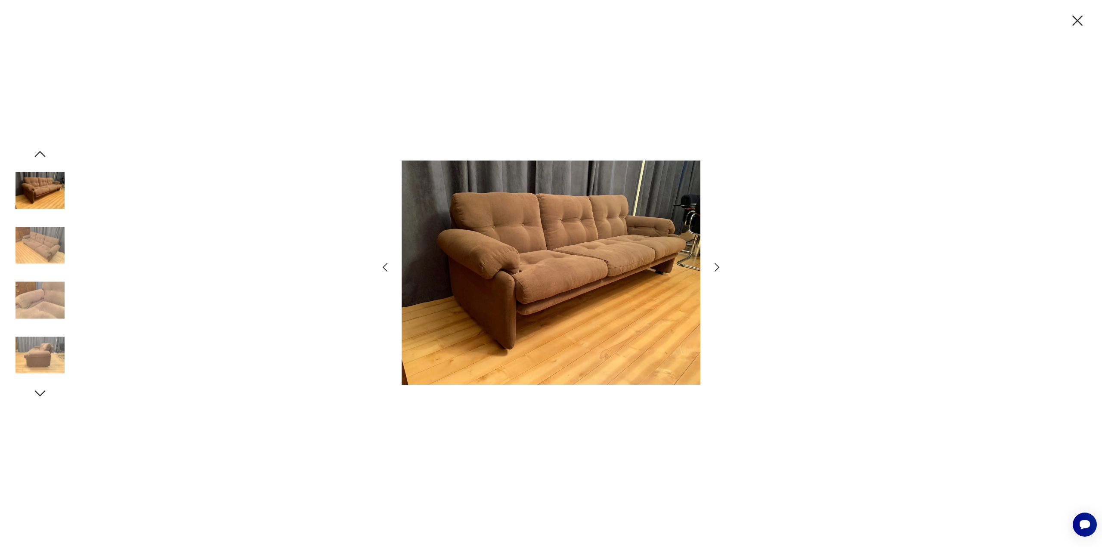
click at [1076, 23] on icon "button" at bounding box center [1077, 21] width 18 height 18
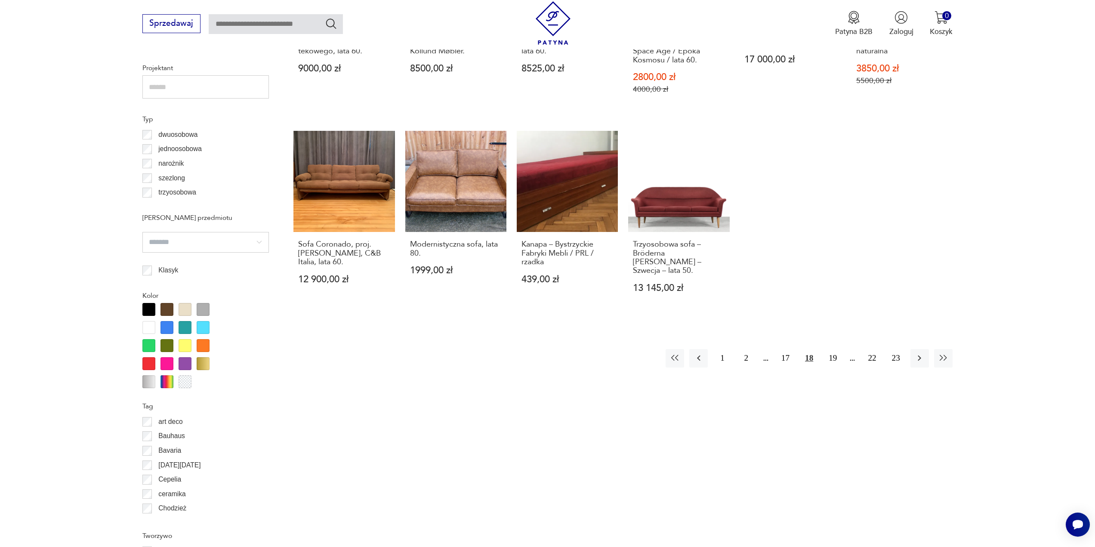
scroll to position [600, 0]
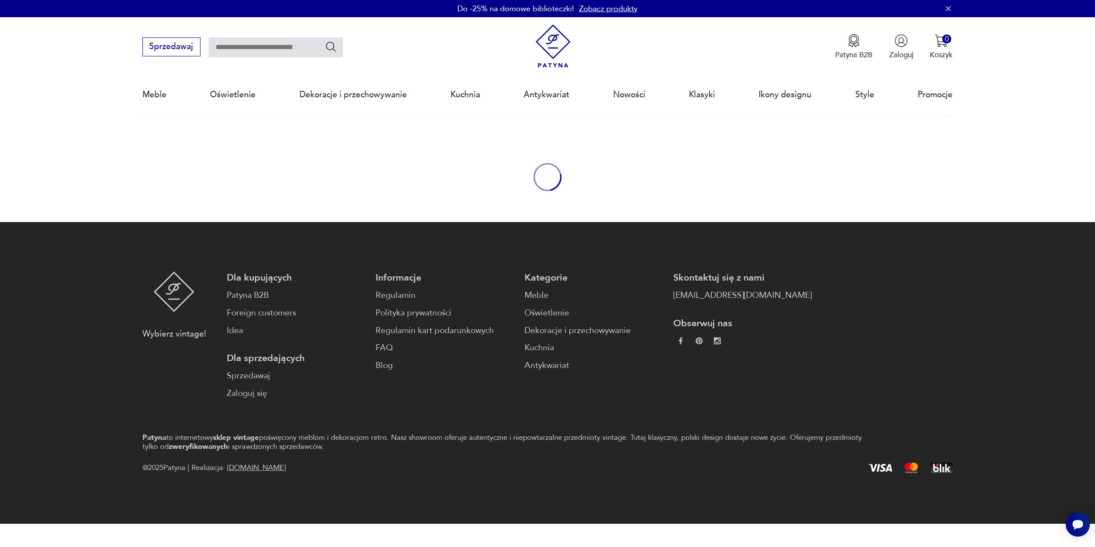
scroll to position [460, 0]
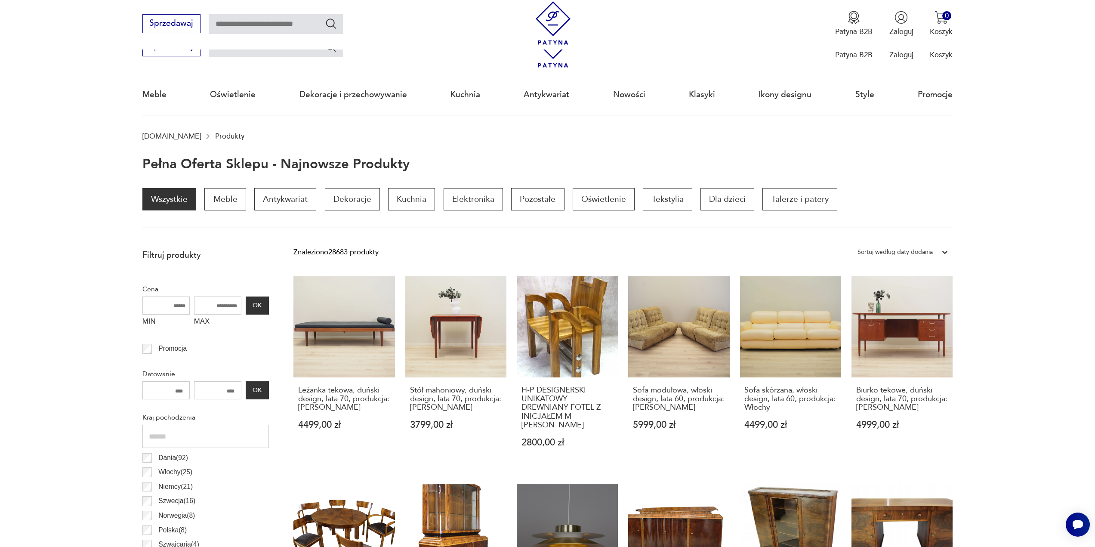
scroll to position [446, 0]
